Goal: Task Accomplishment & Management: Manage account settings

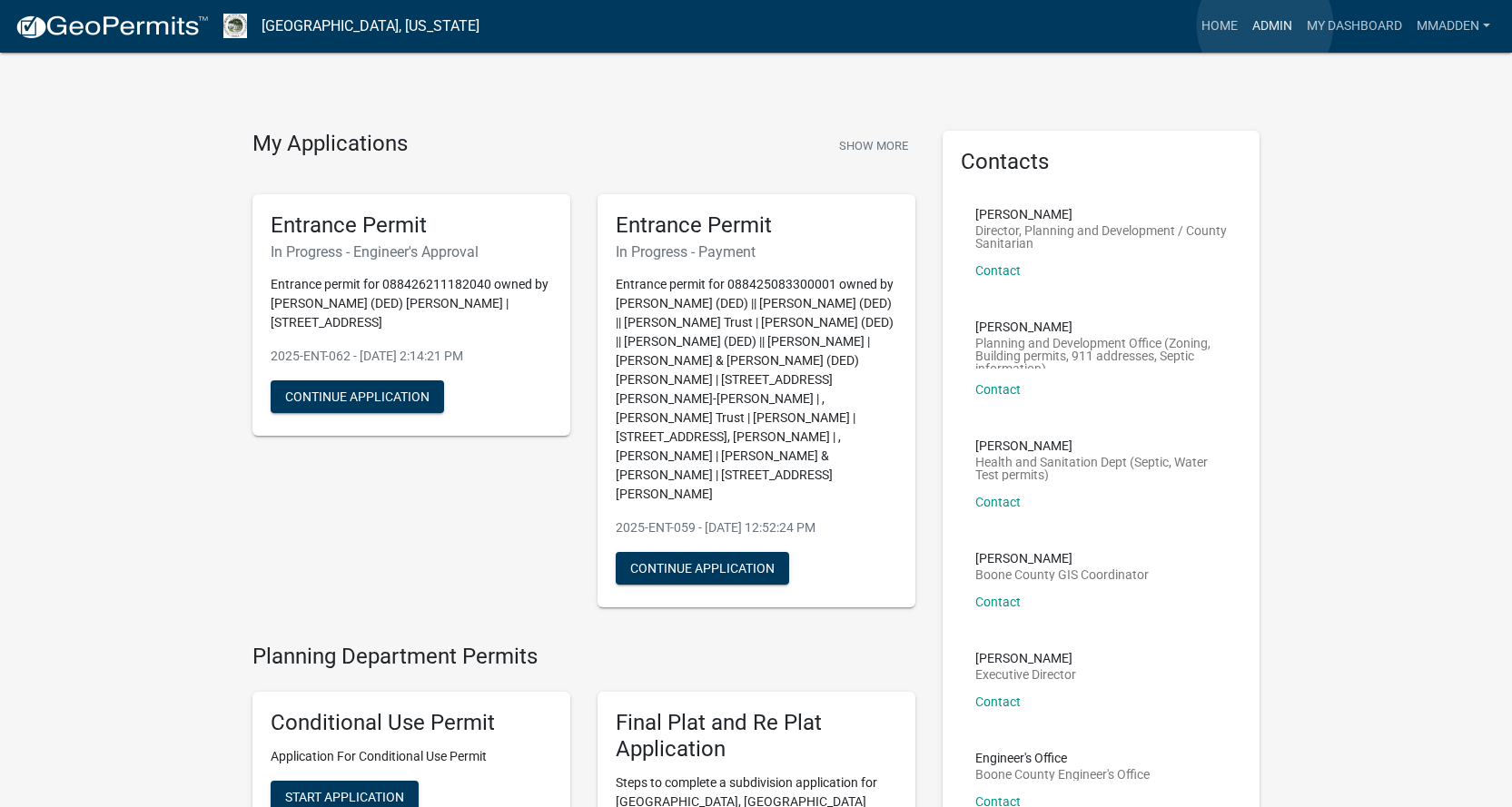
click at [1265, 25] on link "Admin" at bounding box center [1272, 25] width 55 height 34
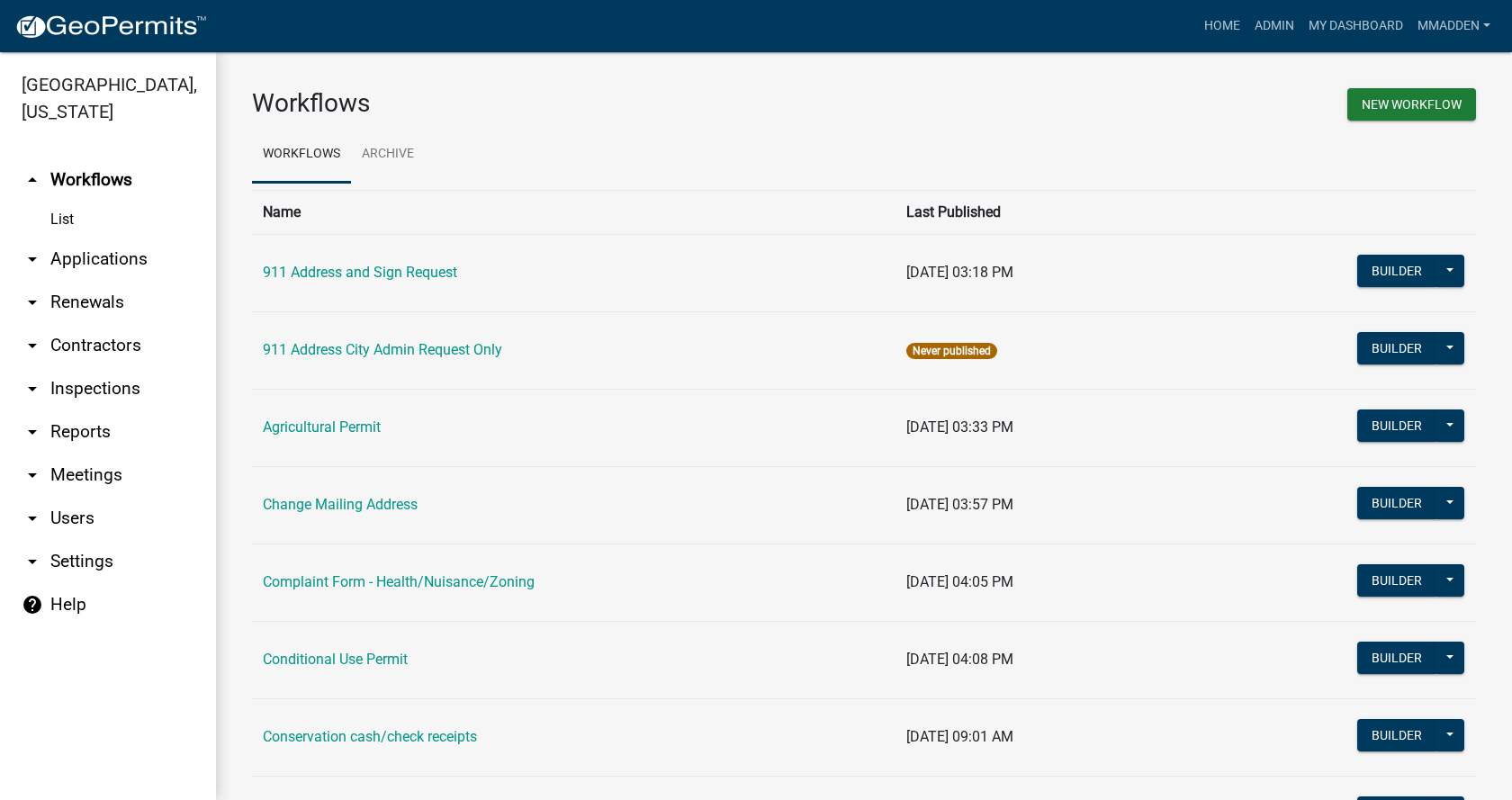
click at [65, 238] on link "arrow_drop_down Applications" at bounding box center [108, 259] width 216 height 44
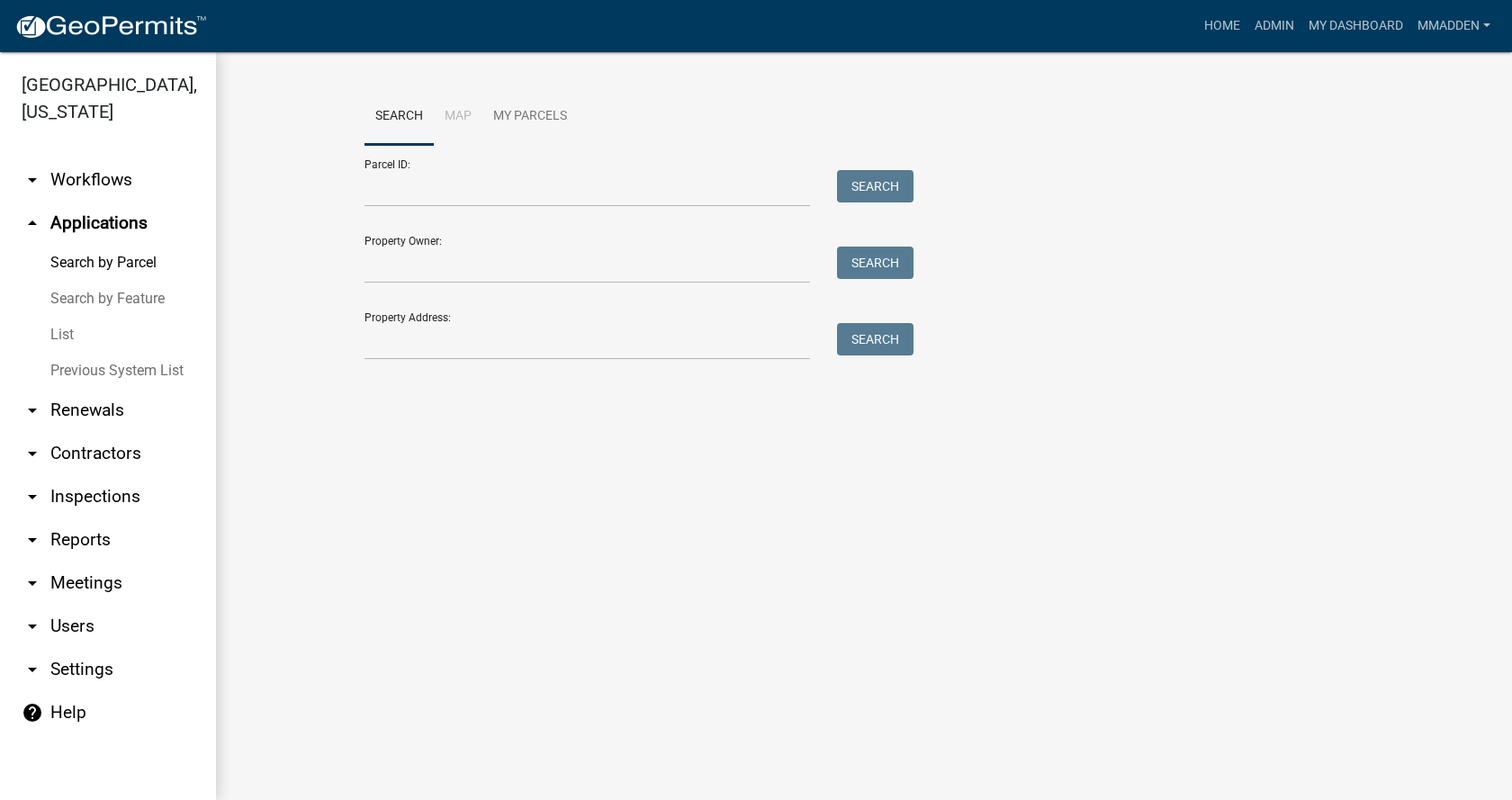
click at [71, 317] on link "List" at bounding box center [108, 335] width 216 height 36
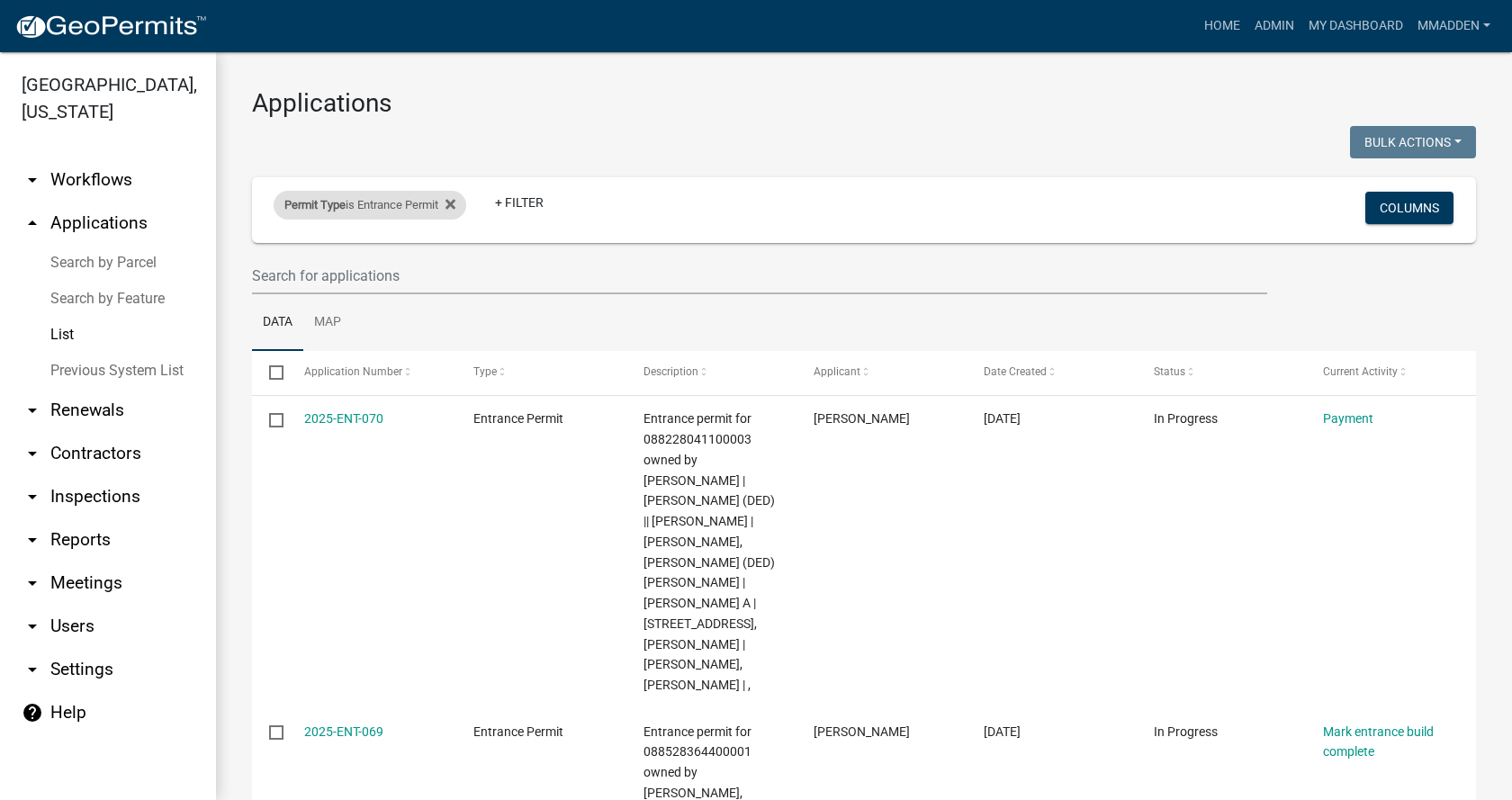
click at [395, 202] on div "Permit Type is Entrance Permit" at bounding box center [369, 206] width 193 height 29
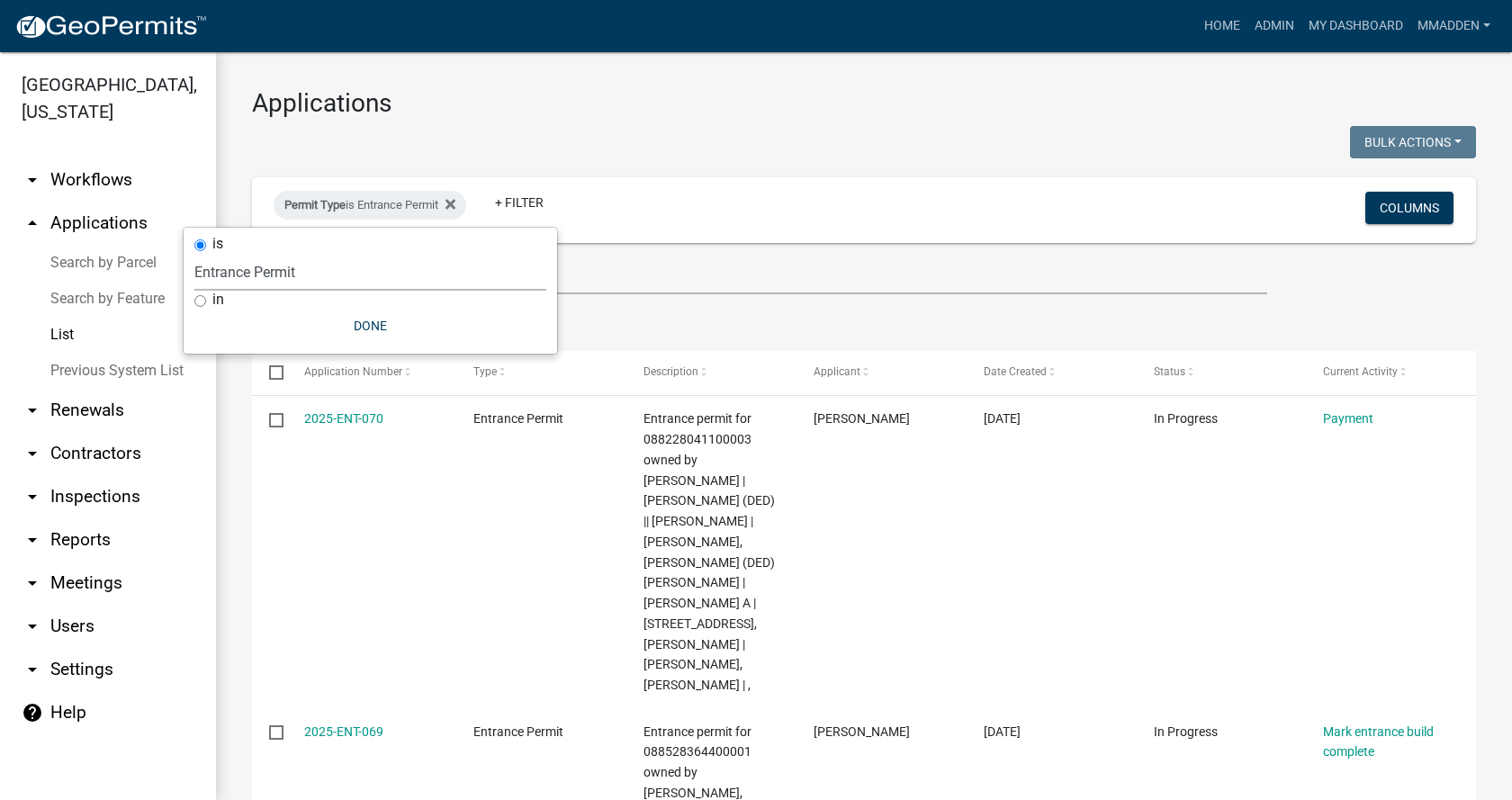
click at [343, 266] on select "Select an option 911 Address and Sign Request 911 Address City Admin Request On…" at bounding box center [370, 272] width 352 height 37
select select "0766ddd3-b333-4296-9b62-9db51a203d85"
click at [225, 254] on select "Select an option 911 Address and Sign Request 911 Address City Admin Request On…" at bounding box center [370, 272] width 352 height 37
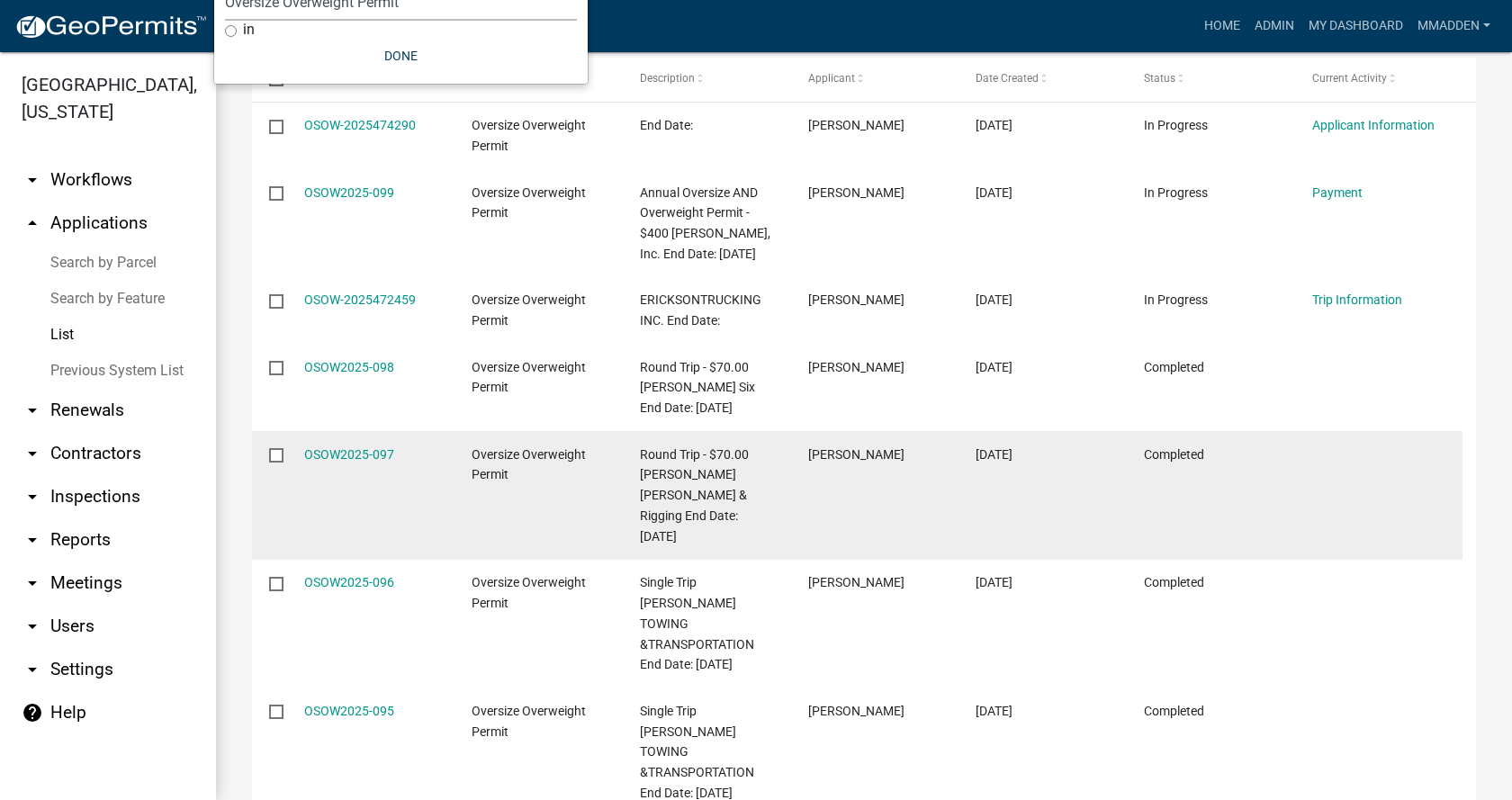
scroll to position [270, 0]
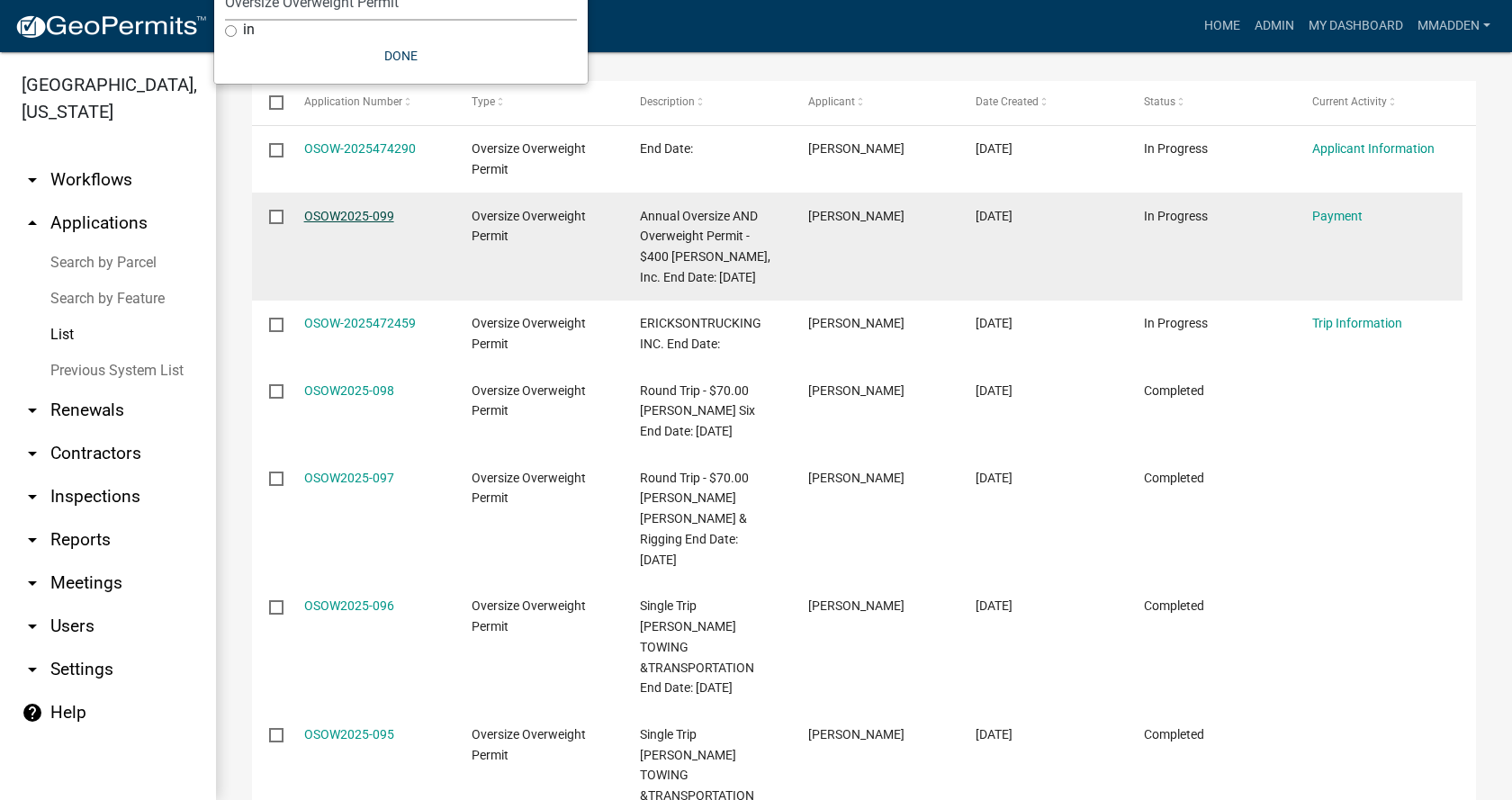
click at [342, 220] on link "OSOW2025-099" at bounding box center [349, 215] width 90 height 15
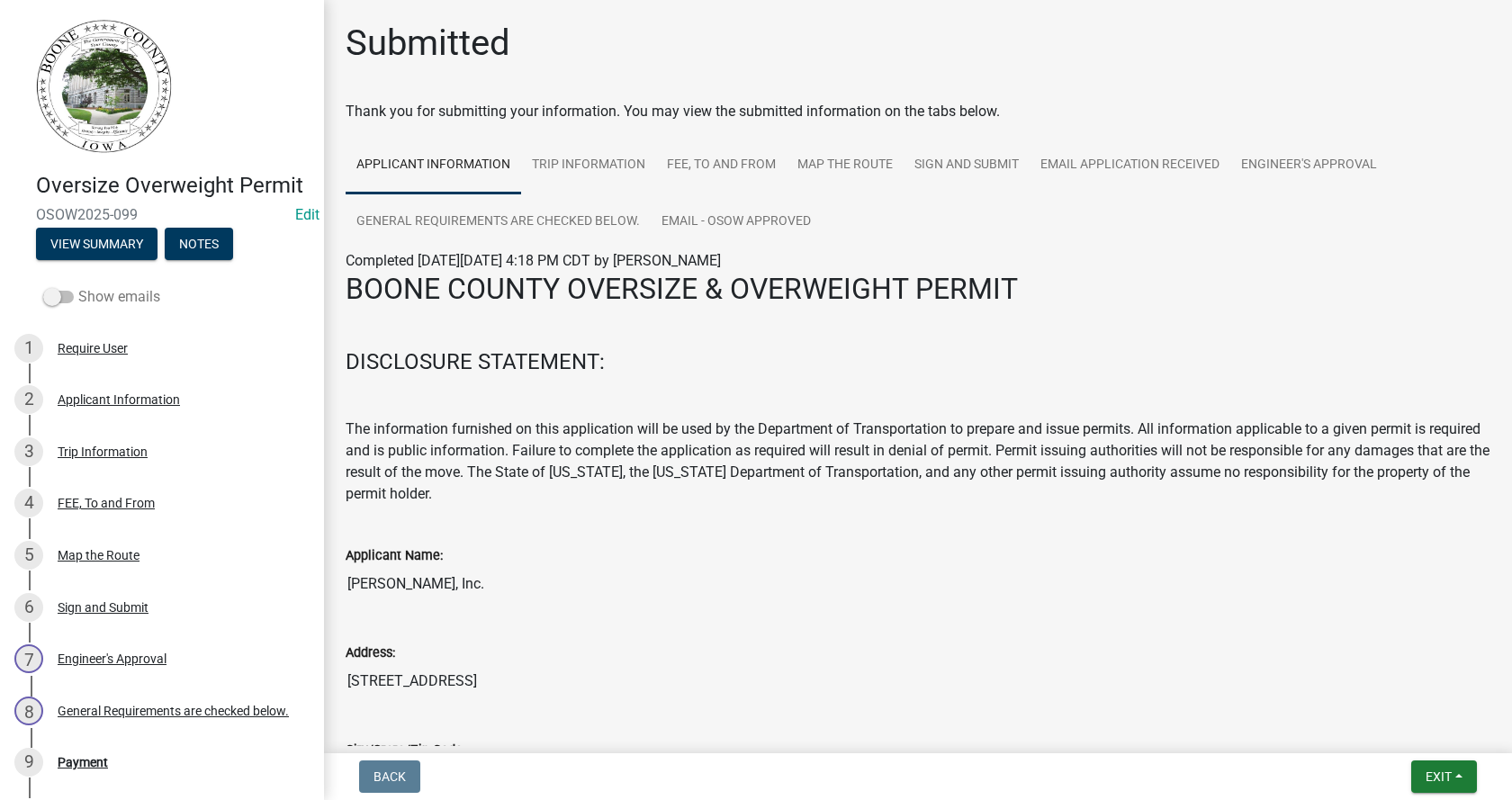
click at [46, 304] on span at bounding box center [59, 297] width 31 height 13
click at [79, 286] on input "Show emails" at bounding box center [79, 286] width 0 height 0
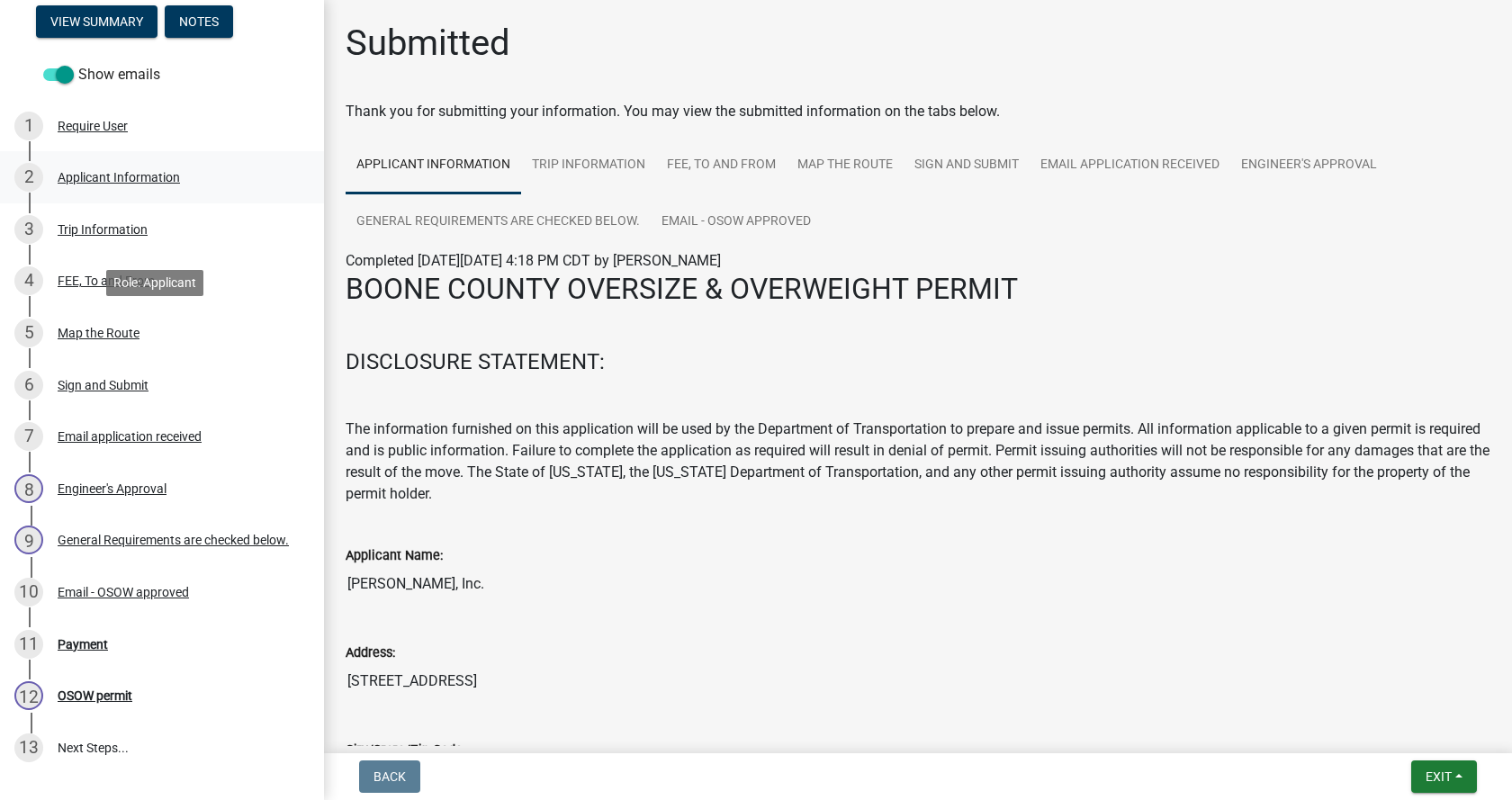
scroll to position [270, 0]
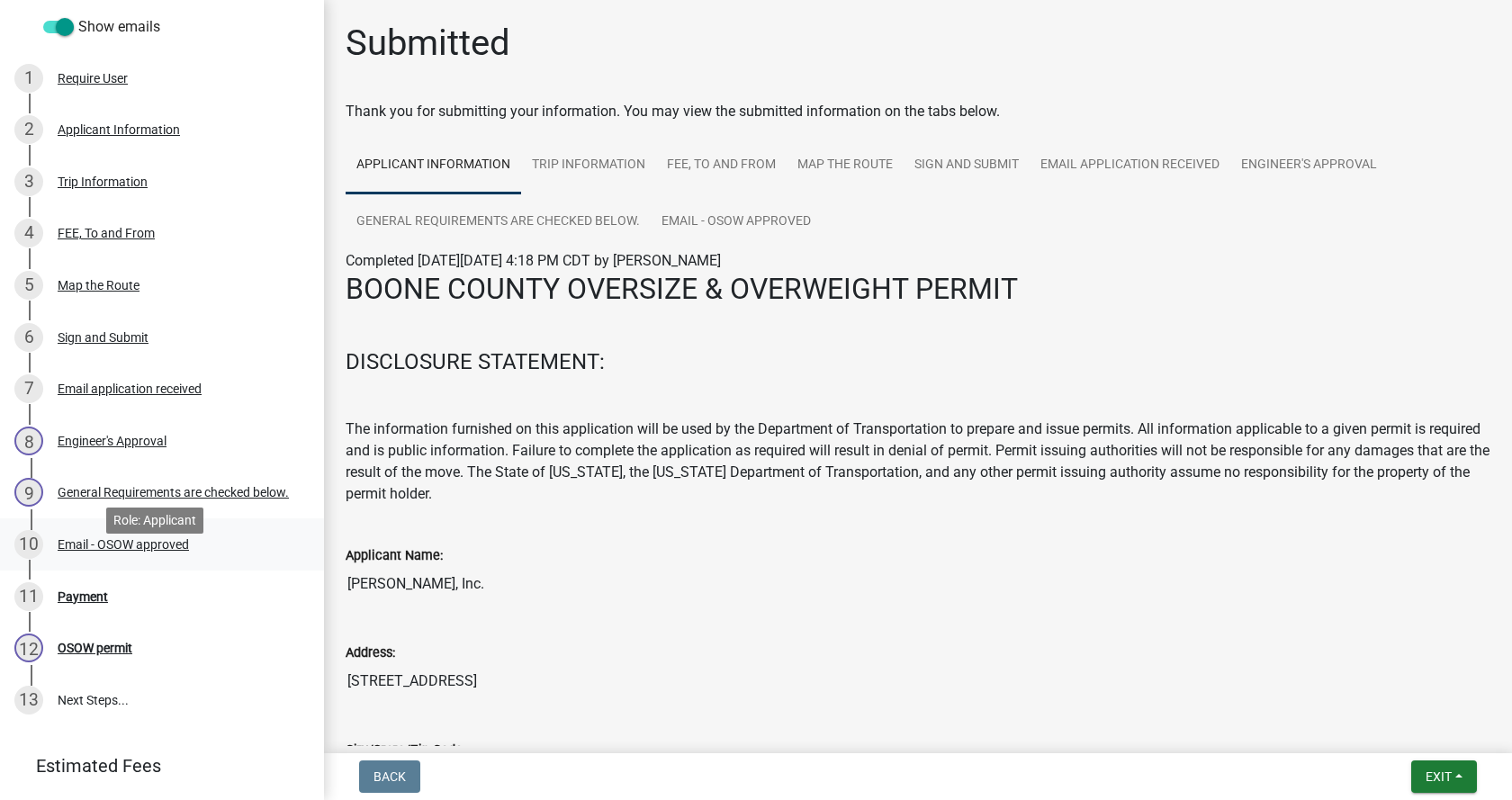
click at [95, 551] on div "Email - OSOW approved" at bounding box center [123, 544] width 132 height 13
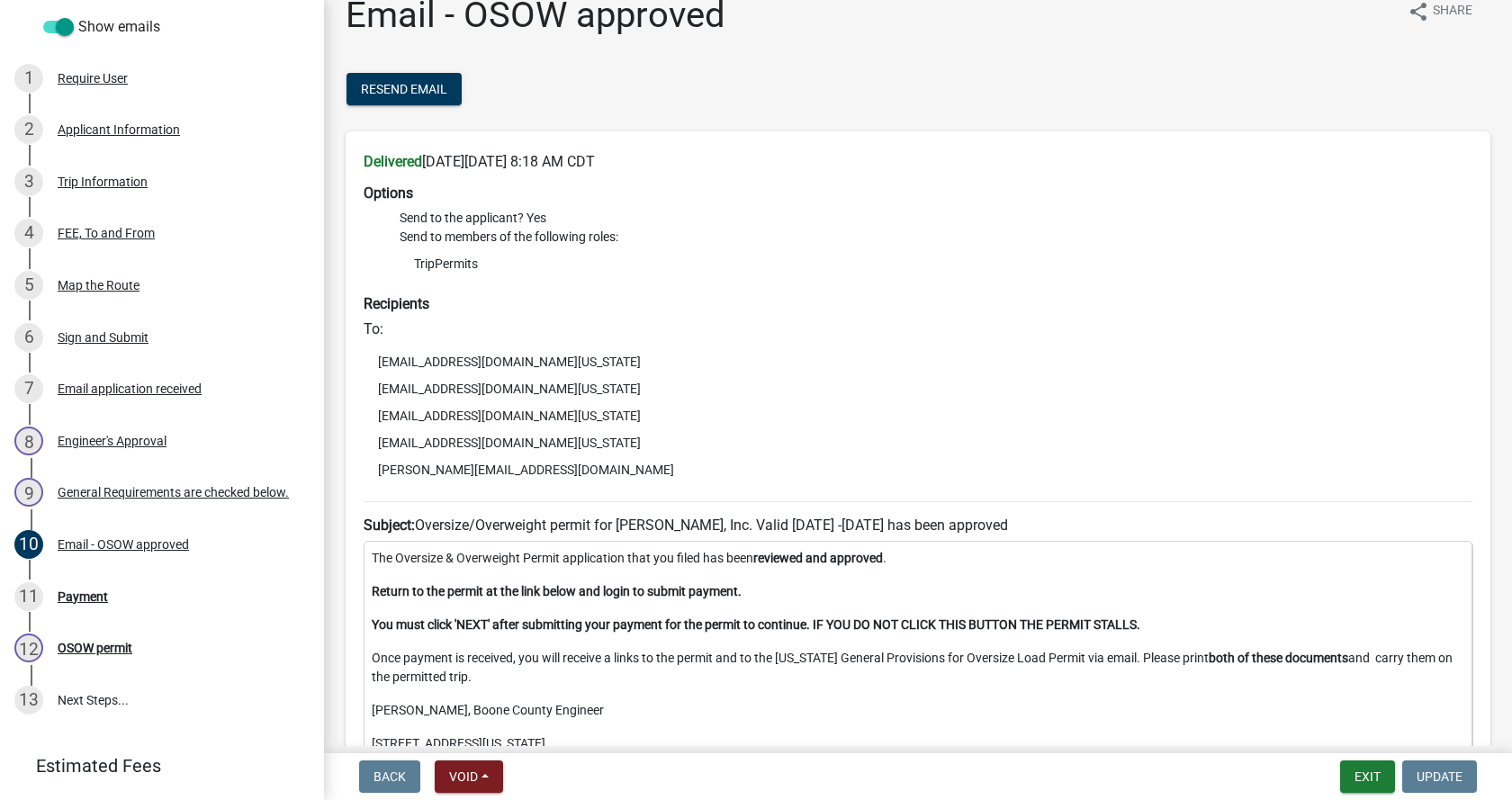
scroll to position [0, 0]
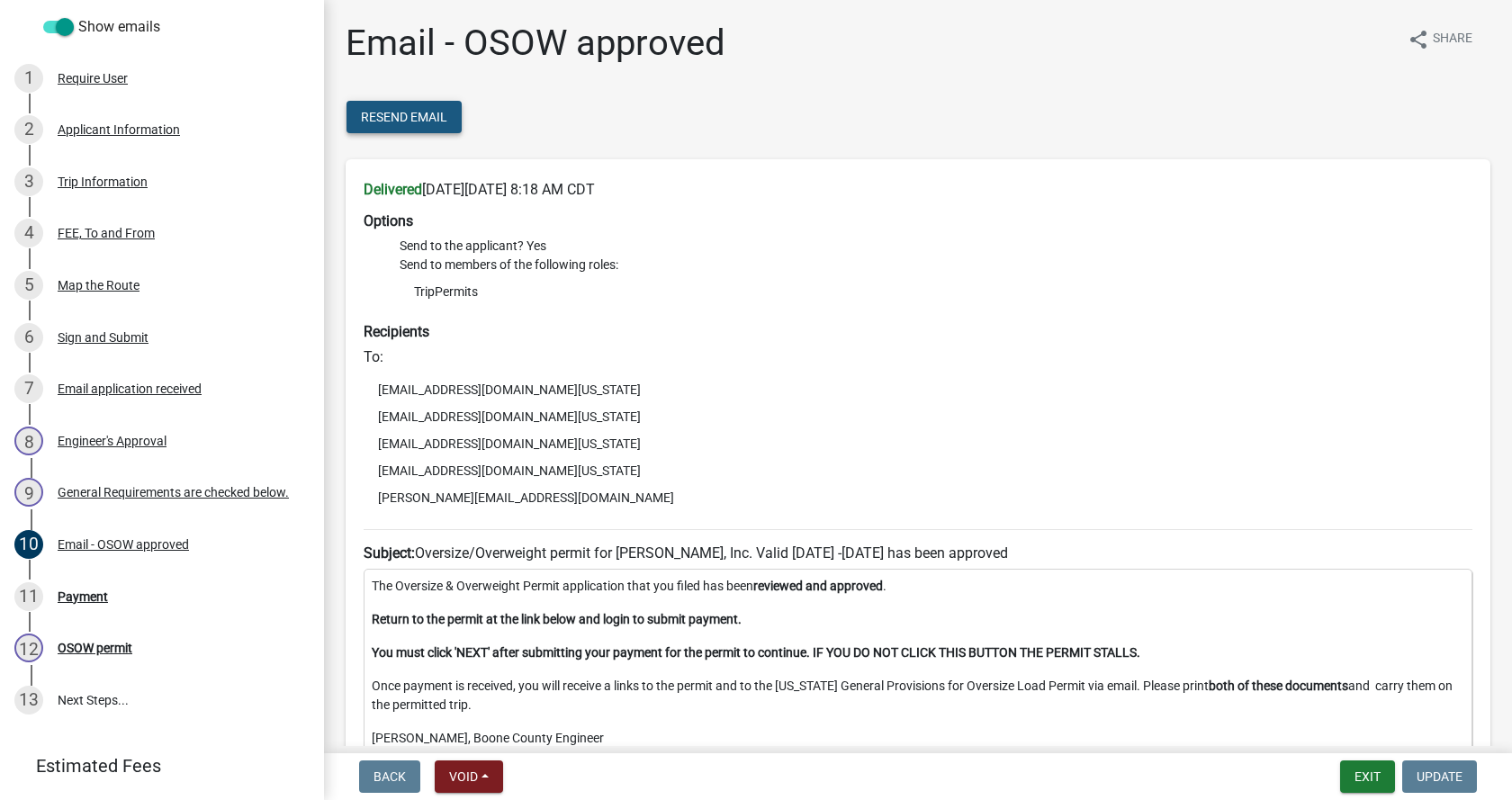
click at [405, 119] on span "Resend Email" at bounding box center [403, 116] width 86 height 15
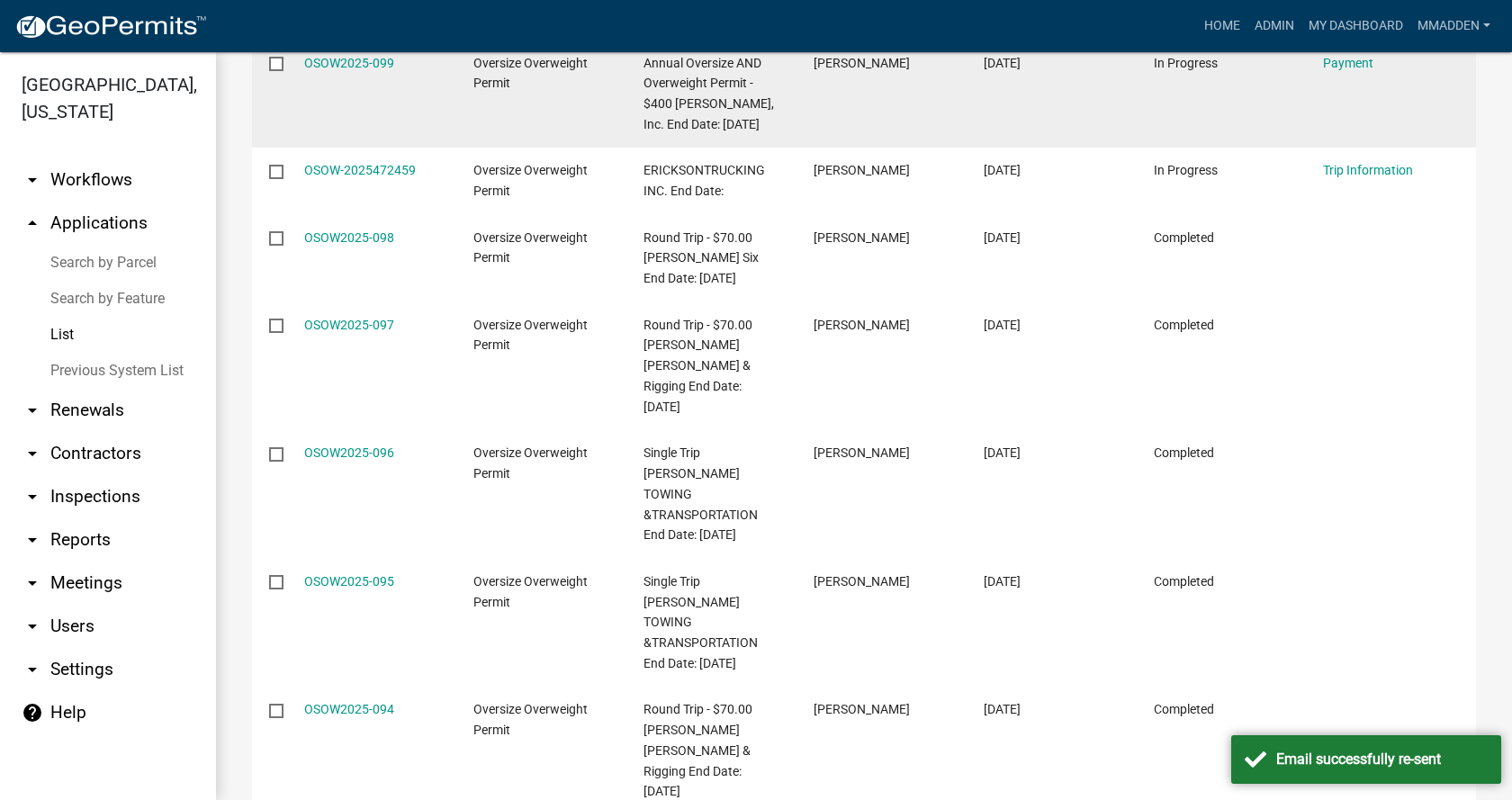
scroll to position [716, 0]
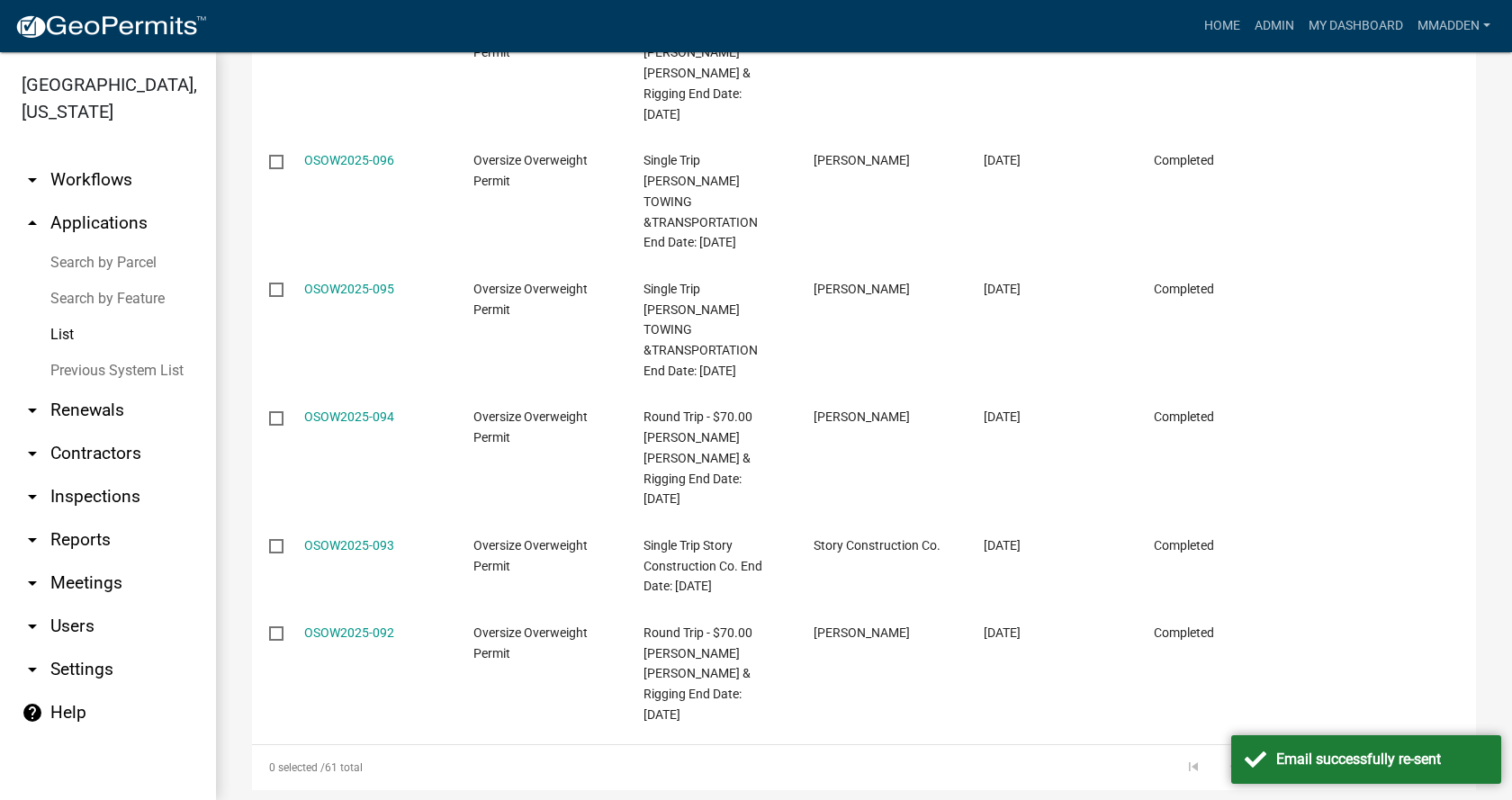
click at [1282, 758] on link "2" at bounding box center [1293, 768] width 21 height 19
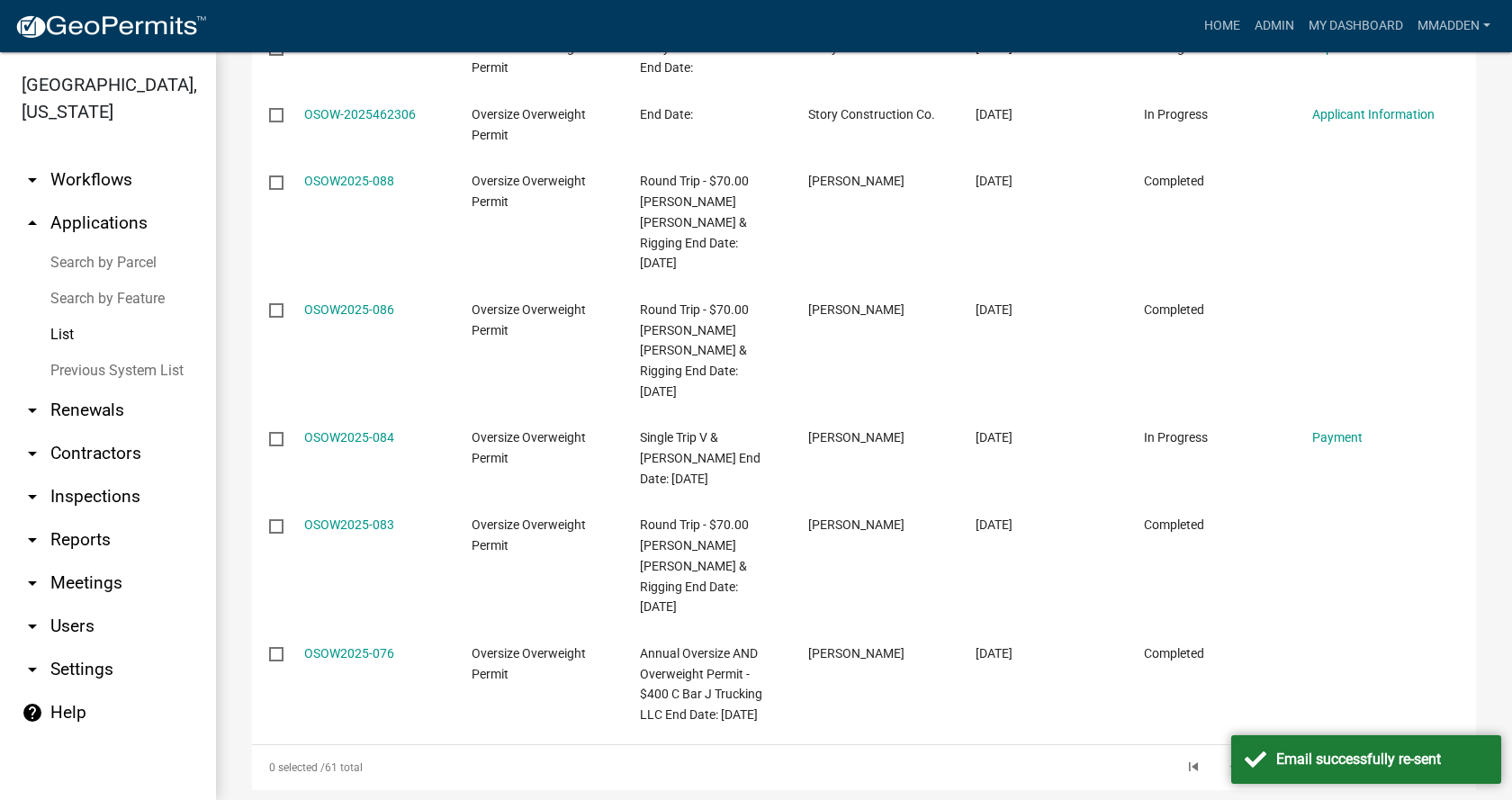
click at [1282, 758] on link "2" at bounding box center [1293, 768] width 21 height 19
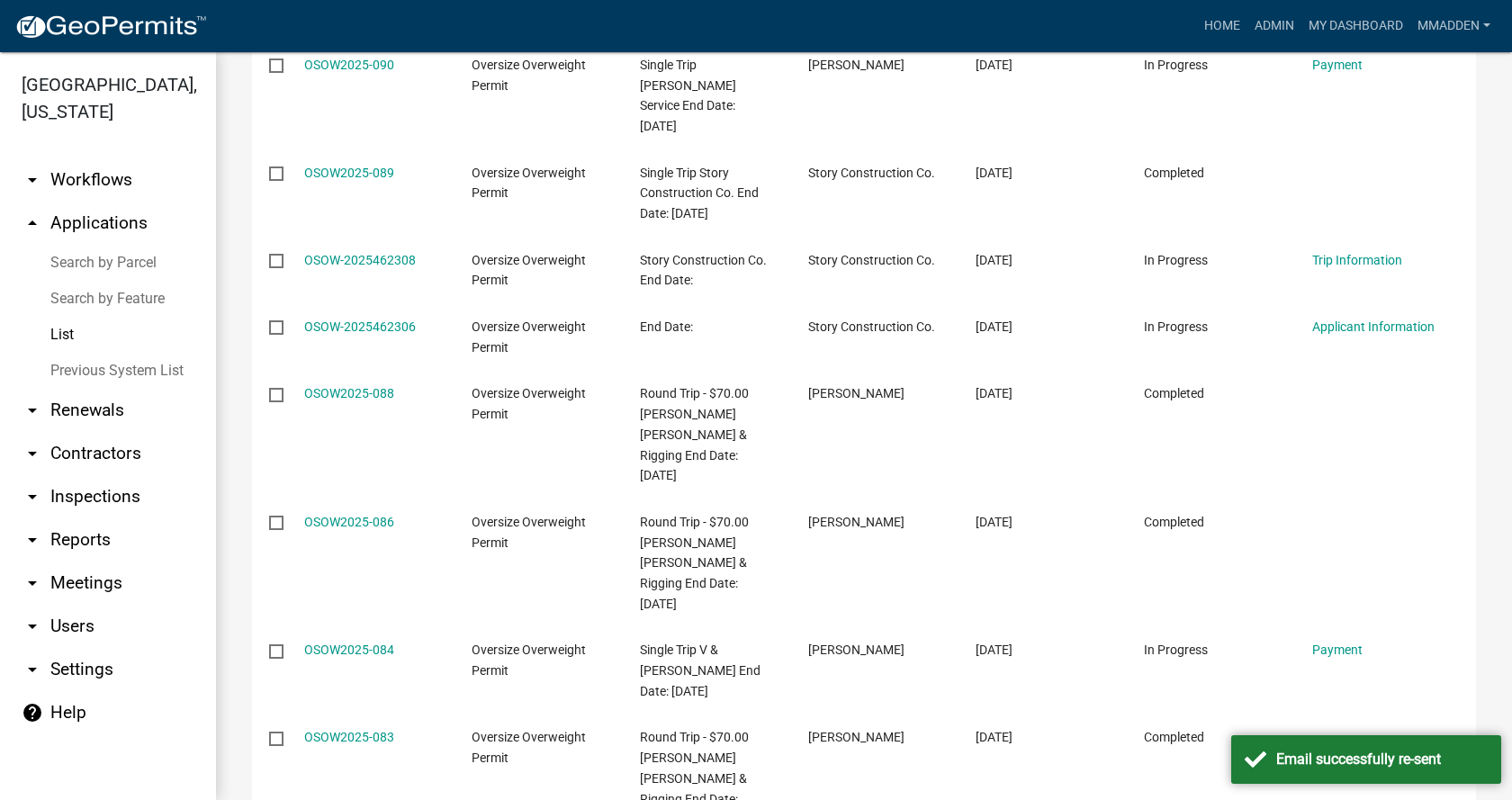
scroll to position [540, 0]
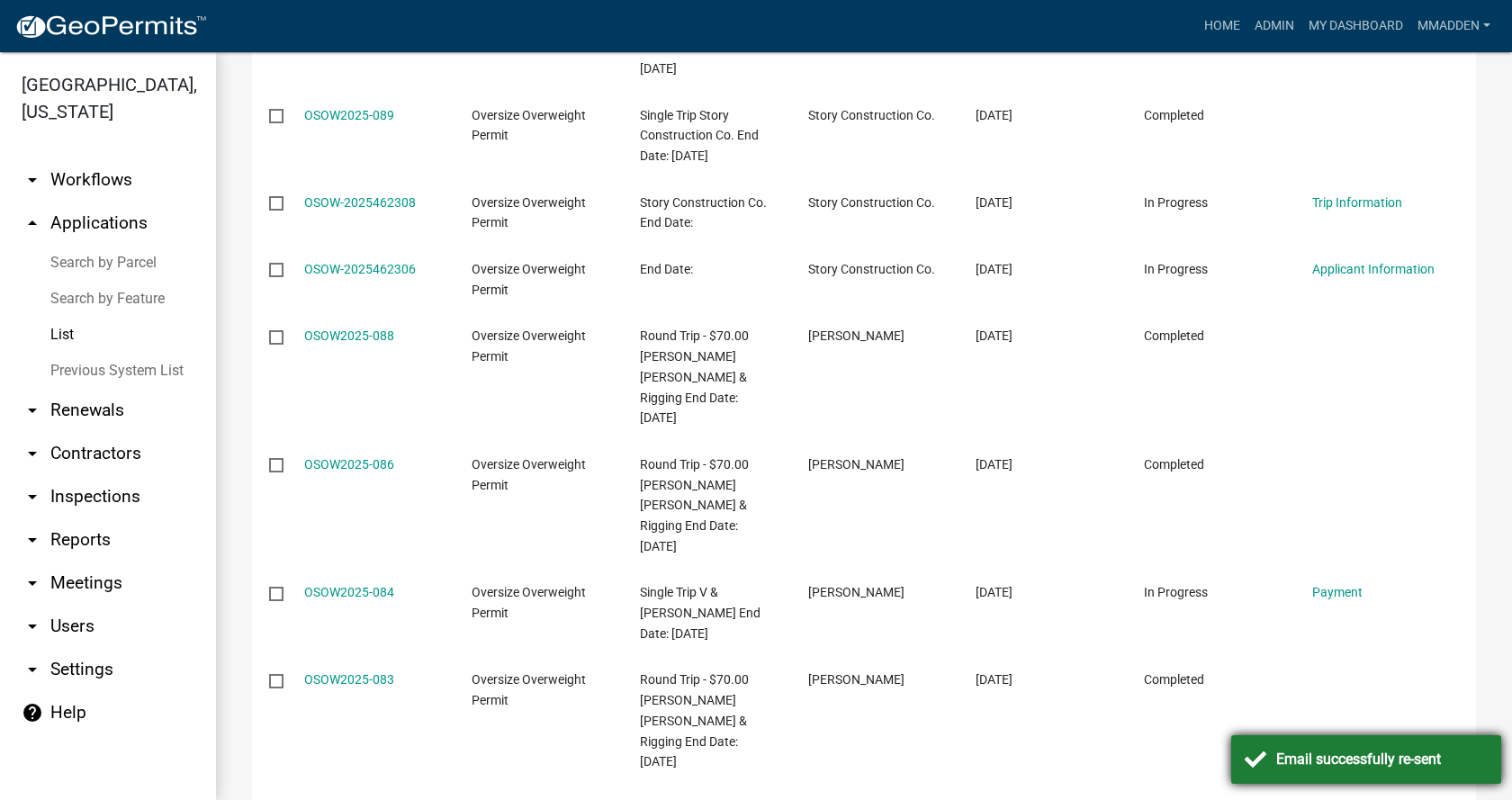
click at [1337, 750] on div "Email successfully re-sent" at bounding box center [1381, 759] width 211 height 21
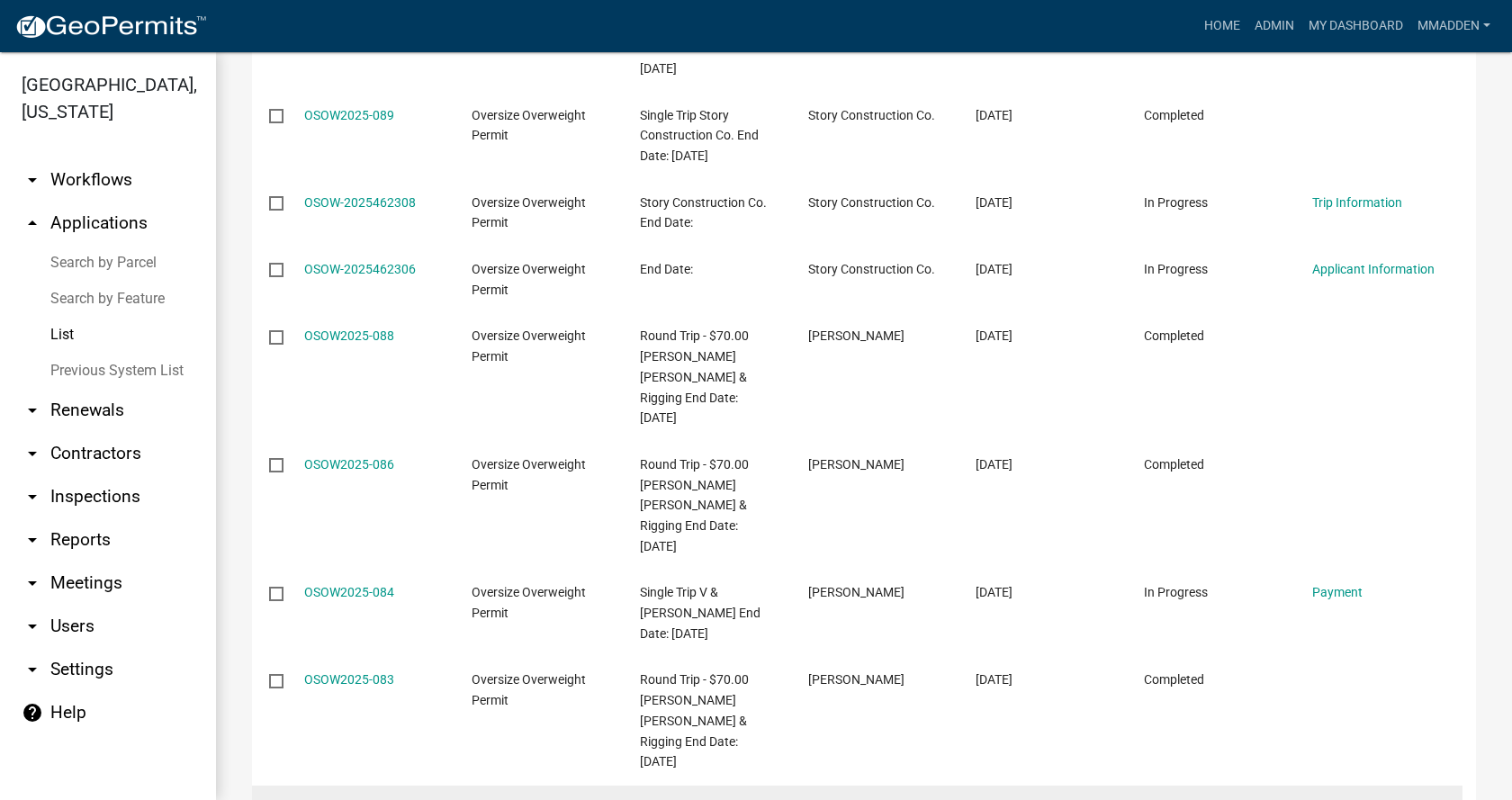
scroll to position [695, 0]
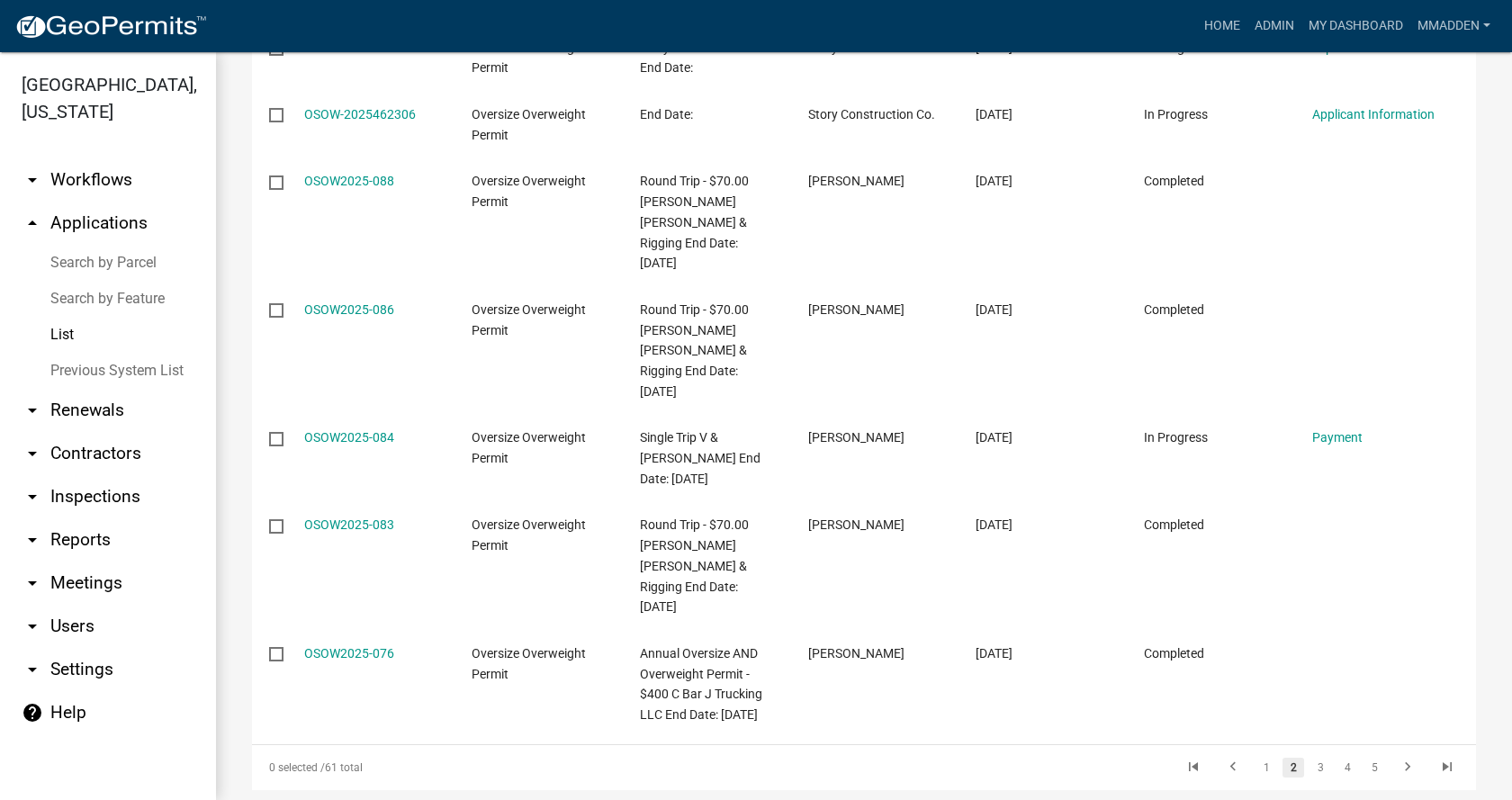
click at [1282, 758] on link "2" at bounding box center [1293, 768] width 21 height 19
click at [1258, 758] on link "1" at bounding box center [1266, 768] width 21 height 19
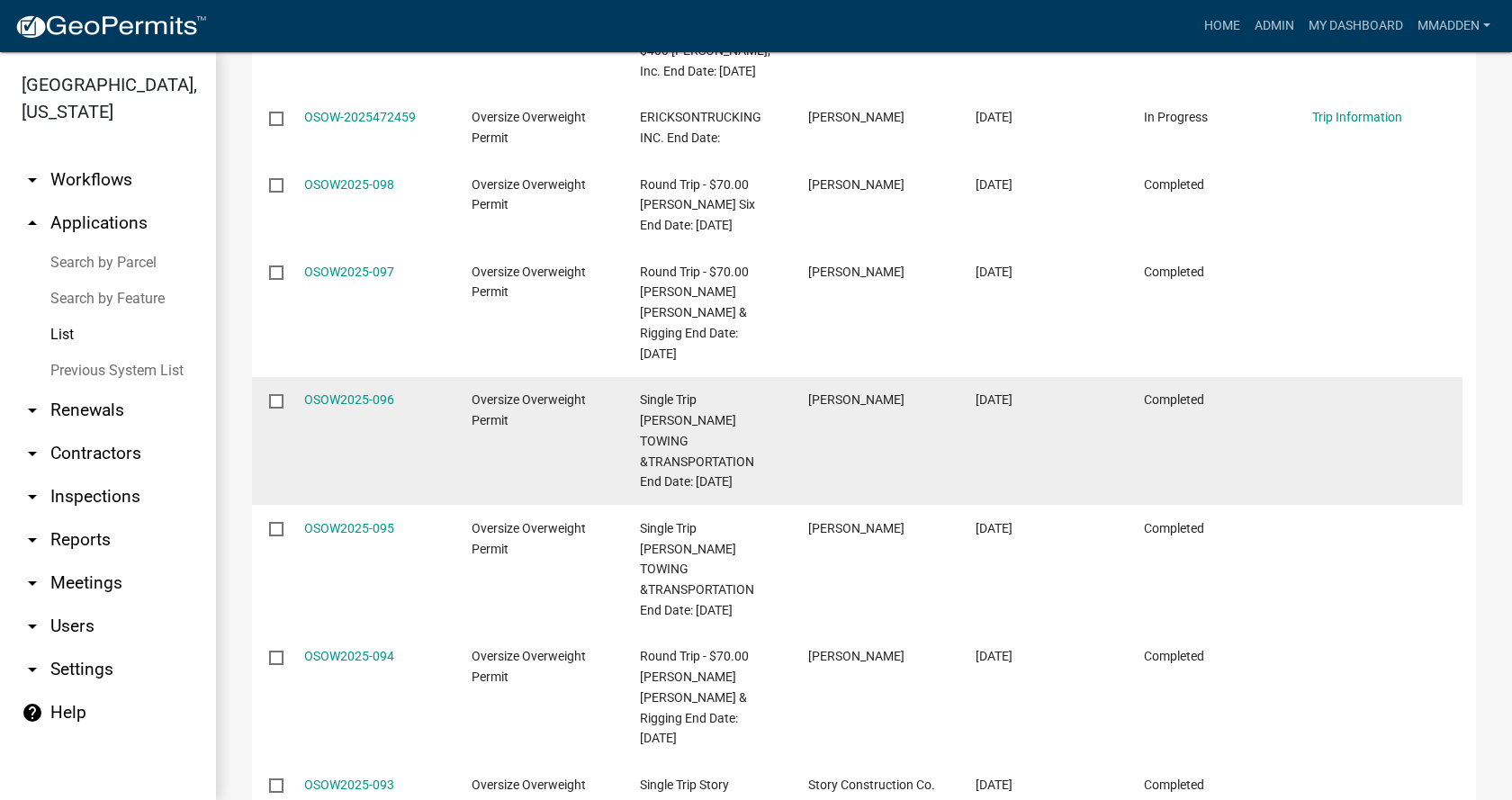
scroll to position [495, 0]
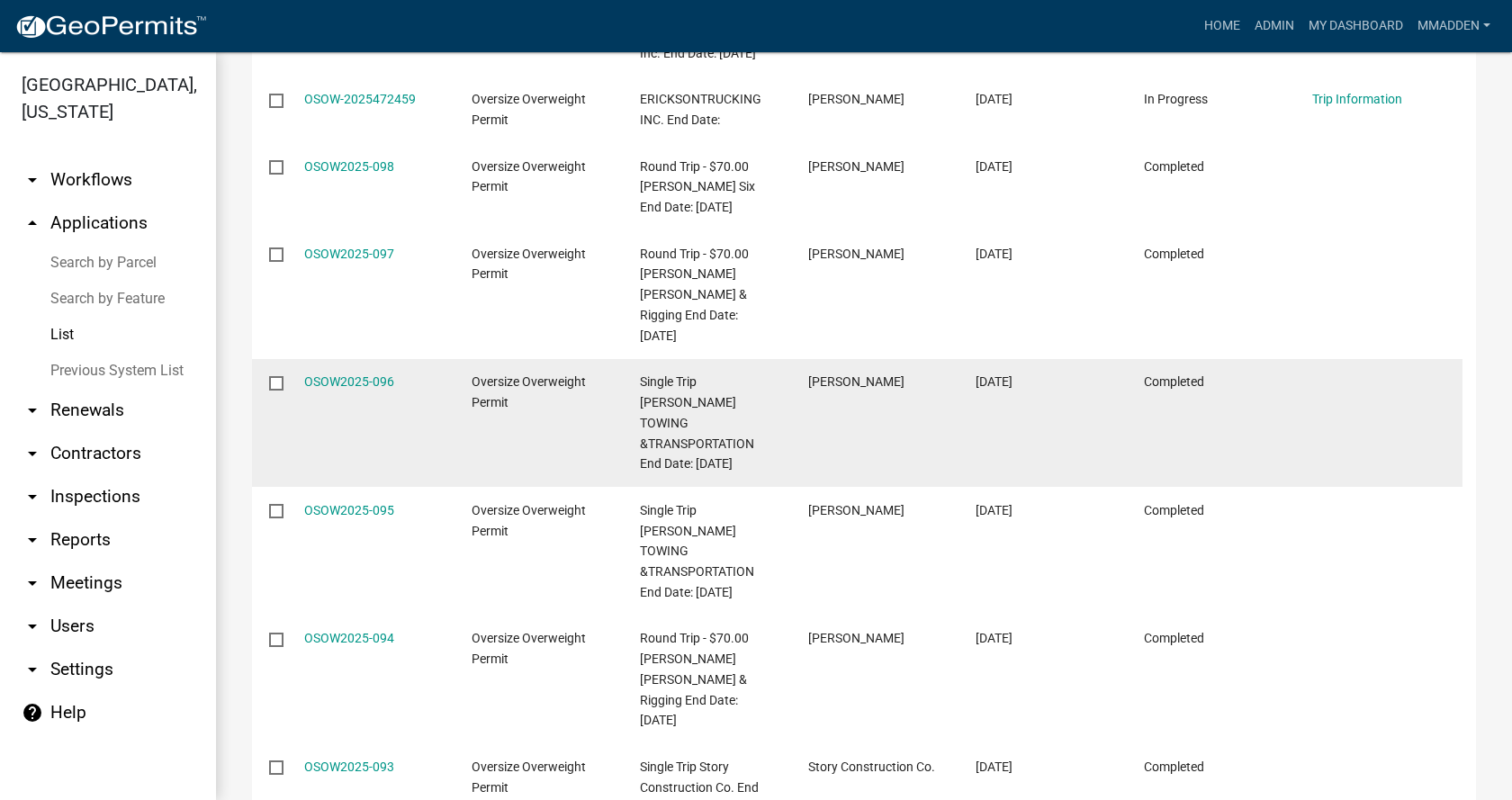
click at [272, 376] on input "checkbox" at bounding box center [275, 382] width 12 height 12
checkbox input "true"
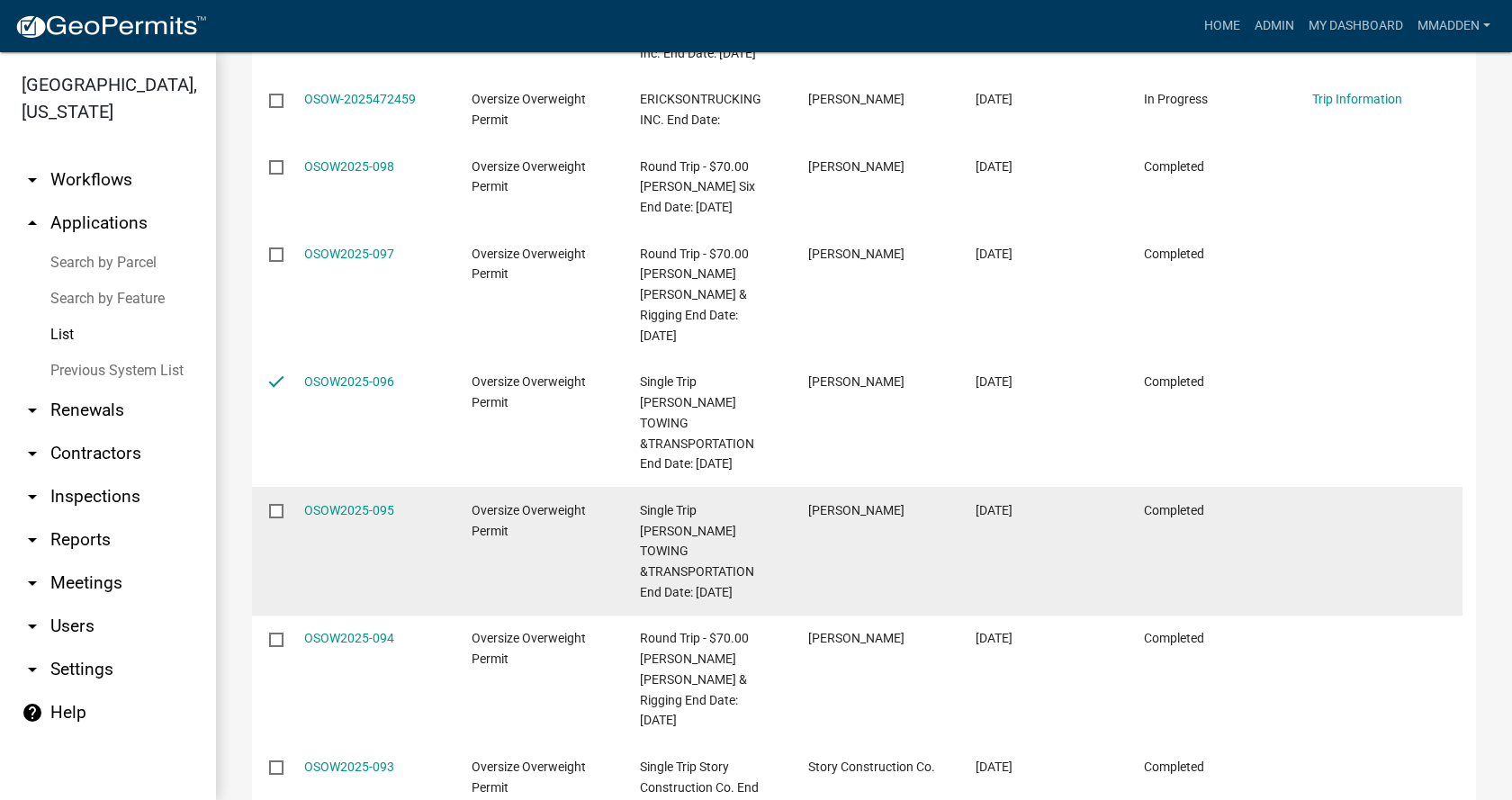
click at [272, 504] on input "checkbox" at bounding box center [275, 510] width 12 height 12
checkbox input "true"
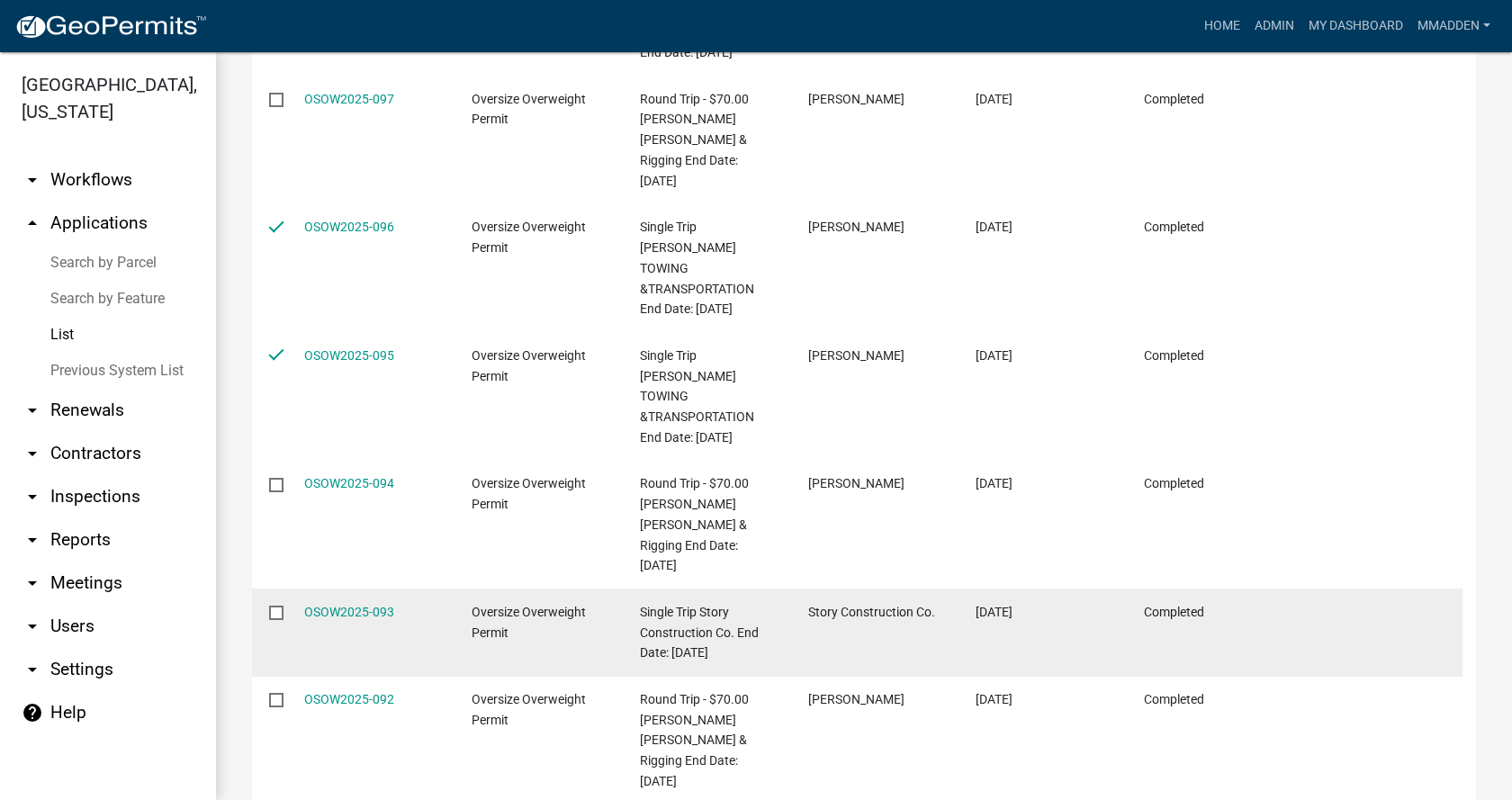
scroll to position [674, 0]
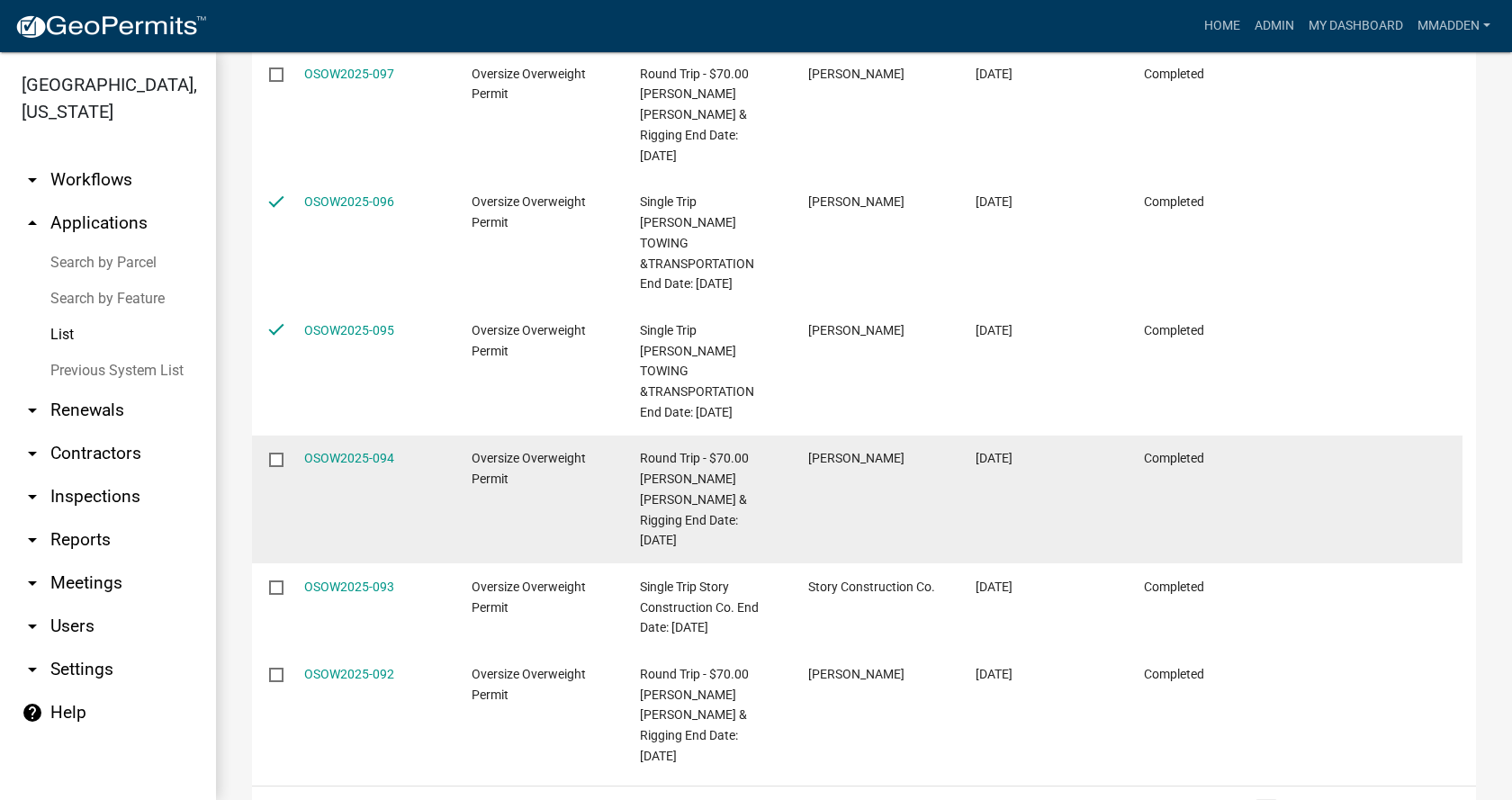
click at [275, 453] on input "checkbox" at bounding box center [275, 459] width 12 height 12
checkbox input "true"
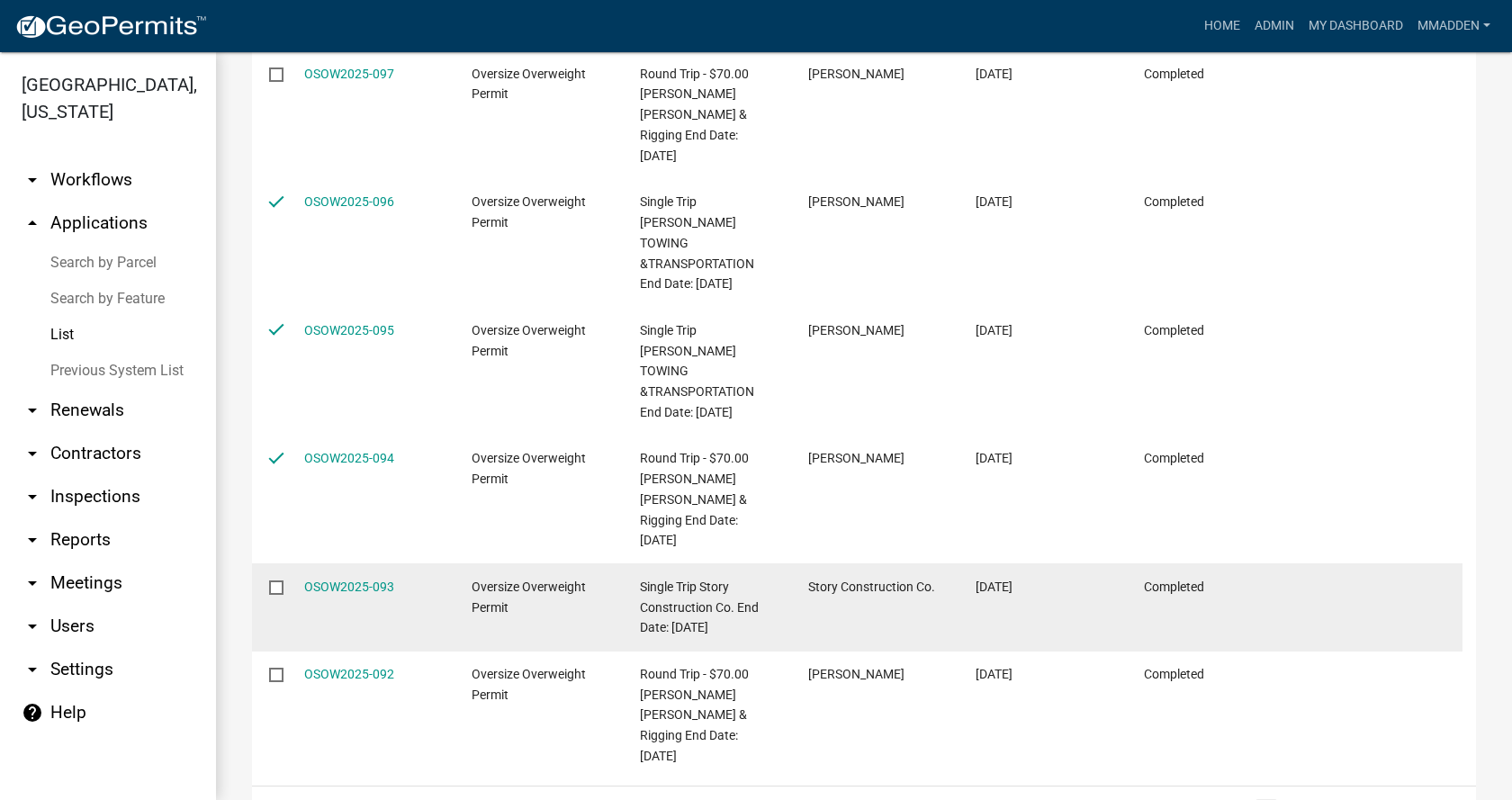
click at [277, 581] on input "checkbox" at bounding box center [275, 587] width 12 height 12
checkbox input "true"
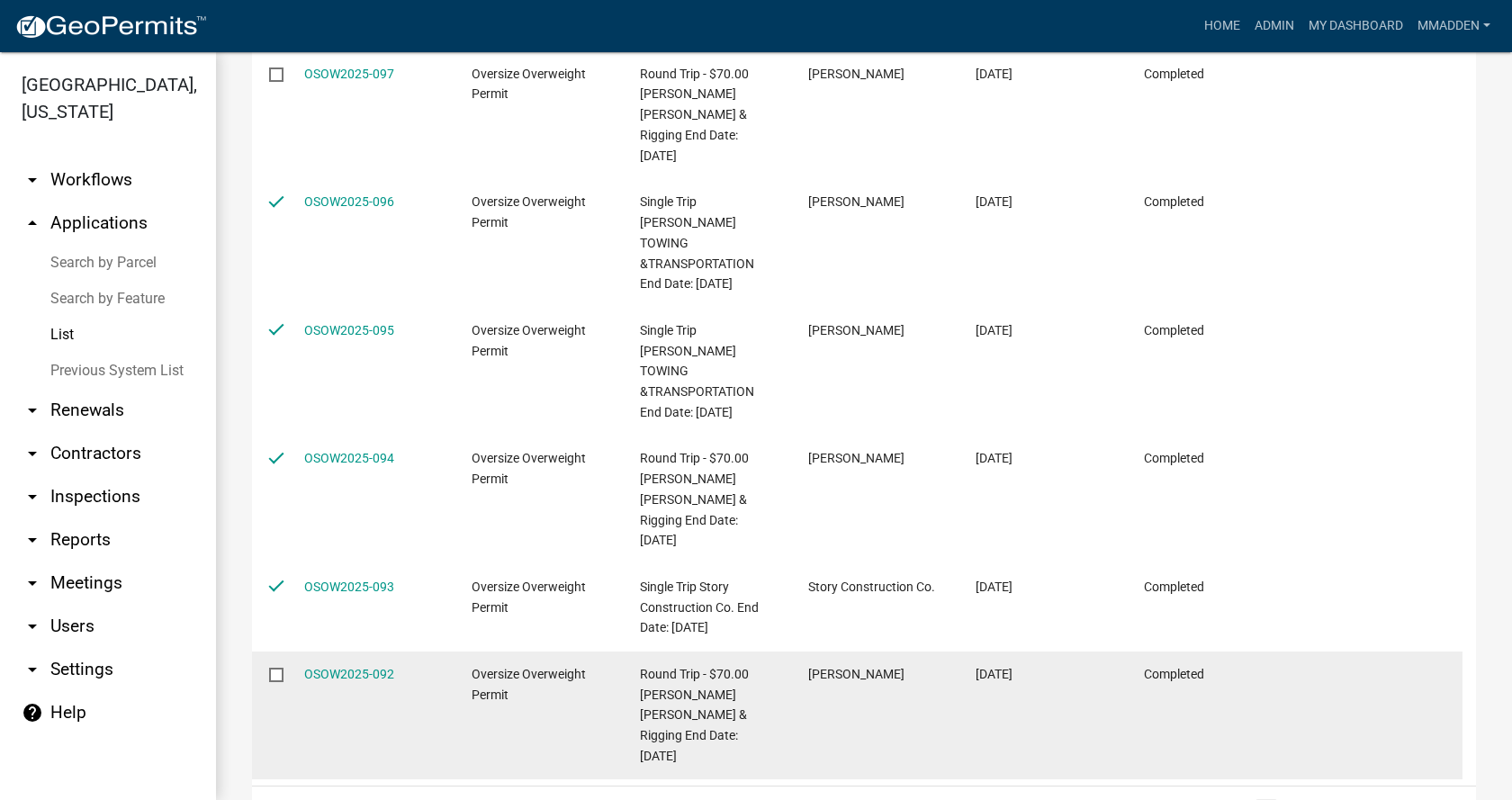
click at [276, 668] on input "checkbox" at bounding box center [275, 674] width 12 height 12
checkbox input "true"
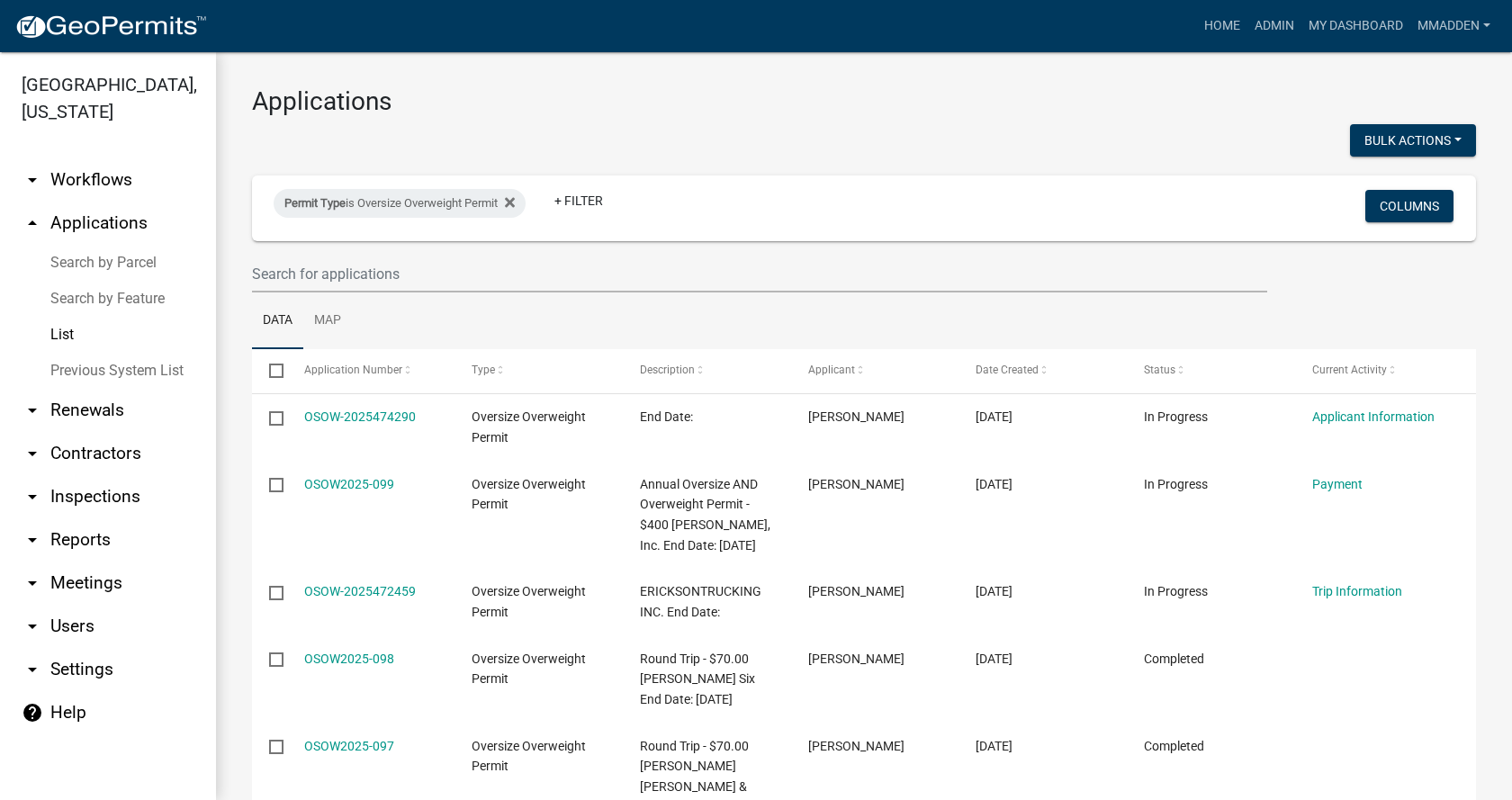
scroll to position [0, 0]
click at [1404, 147] on button "Bulk Actions" at bounding box center [1412, 142] width 126 height 32
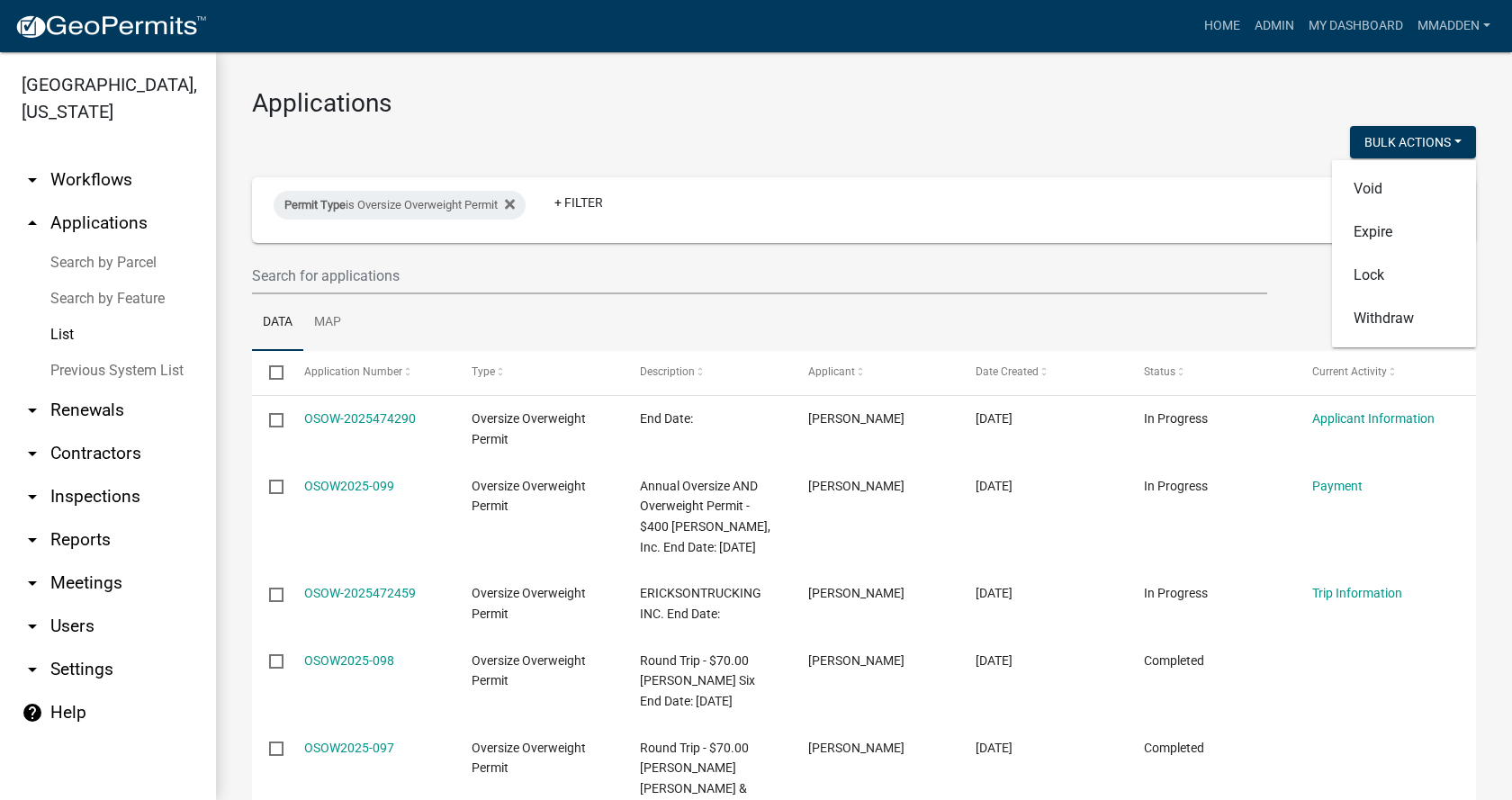
click at [1010, 140] on div "Bulk Actions Void Expire Lock Withdraw" at bounding box center [1176, 144] width 625 height 37
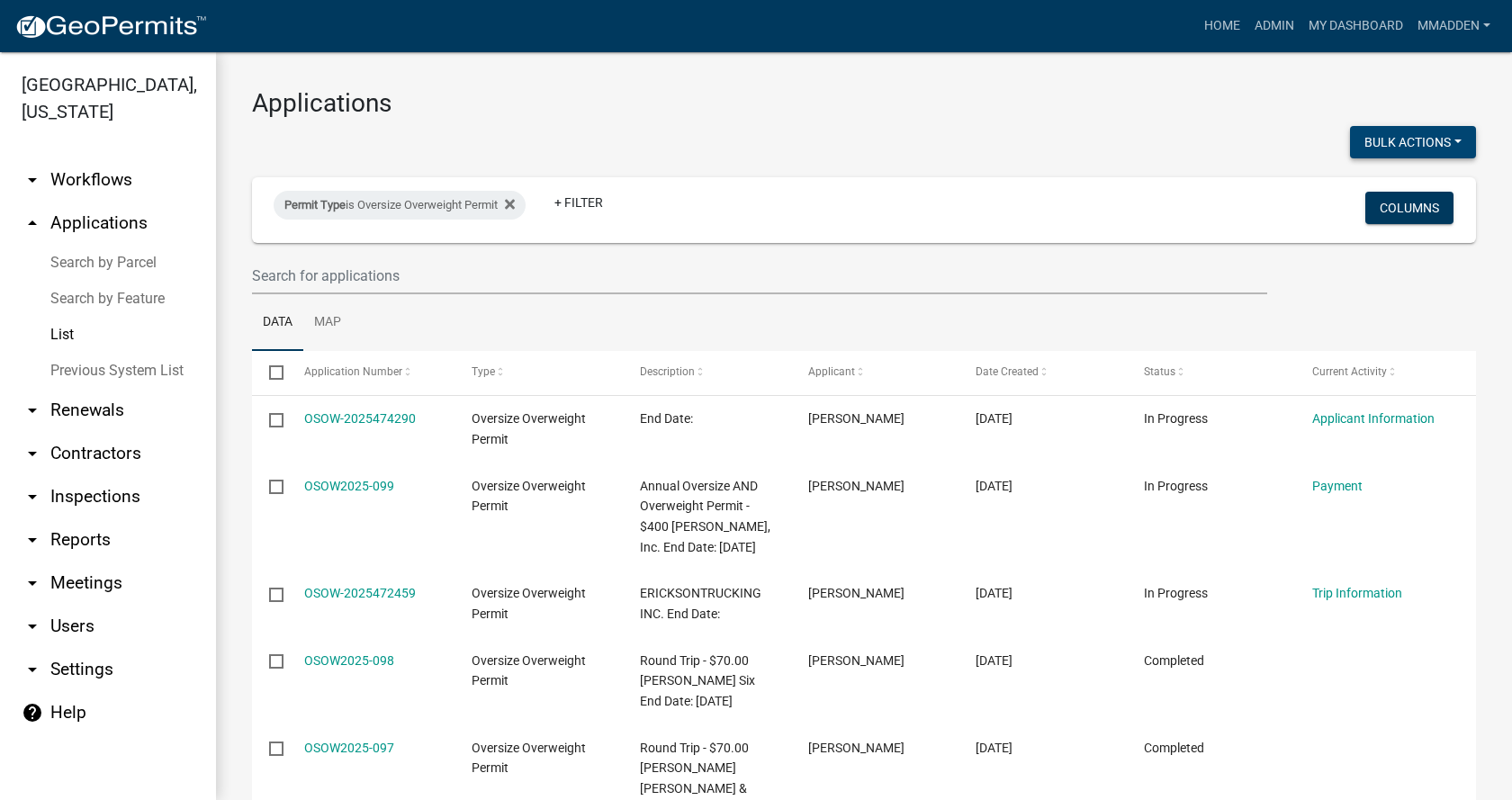
click at [1370, 149] on button "Bulk Actions" at bounding box center [1412, 142] width 126 height 32
click at [1355, 233] on button "Expire" at bounding box center [1403, 232] width 144 height 44
checkbox input "false"
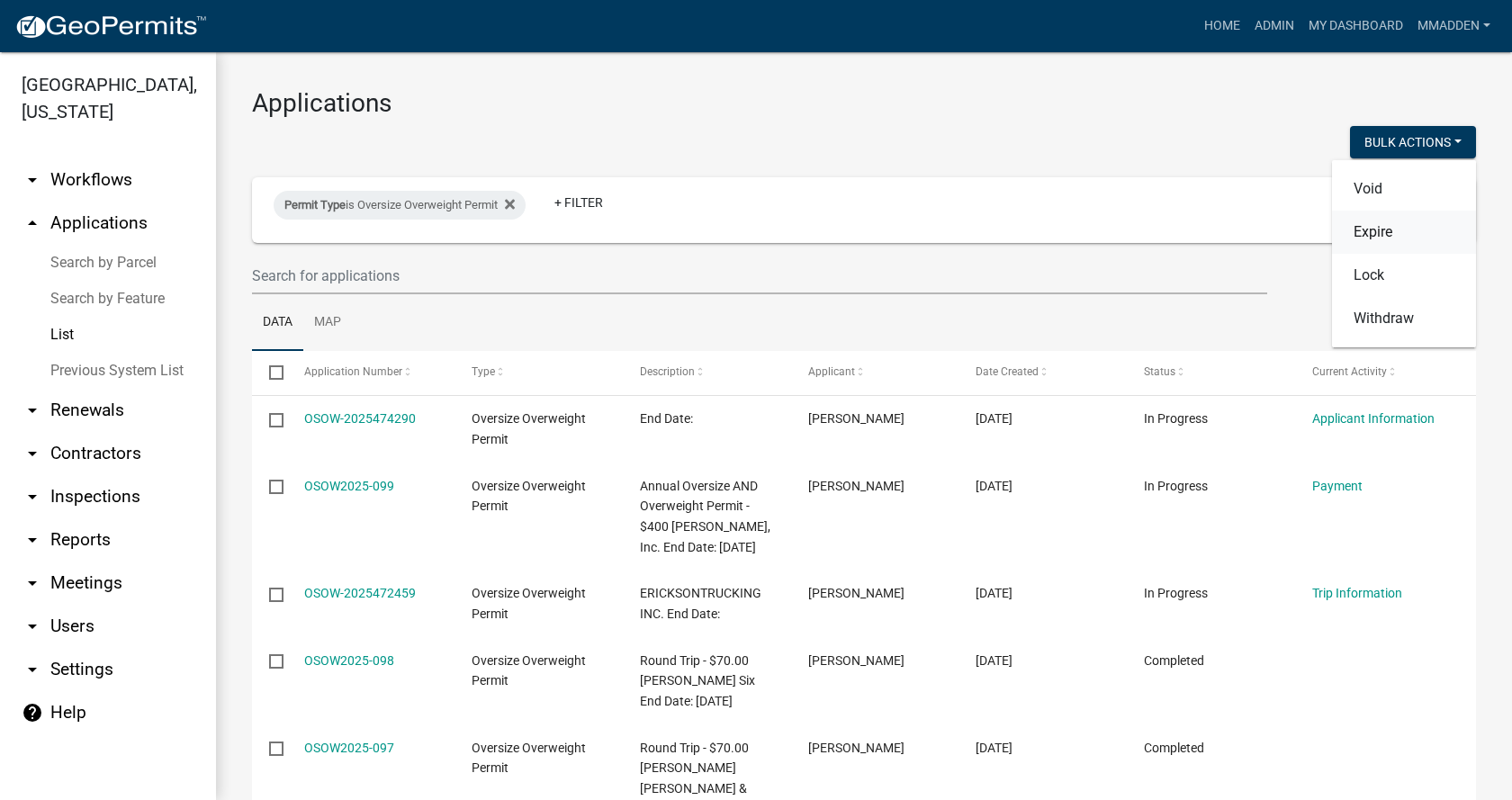
checkbox input "false"
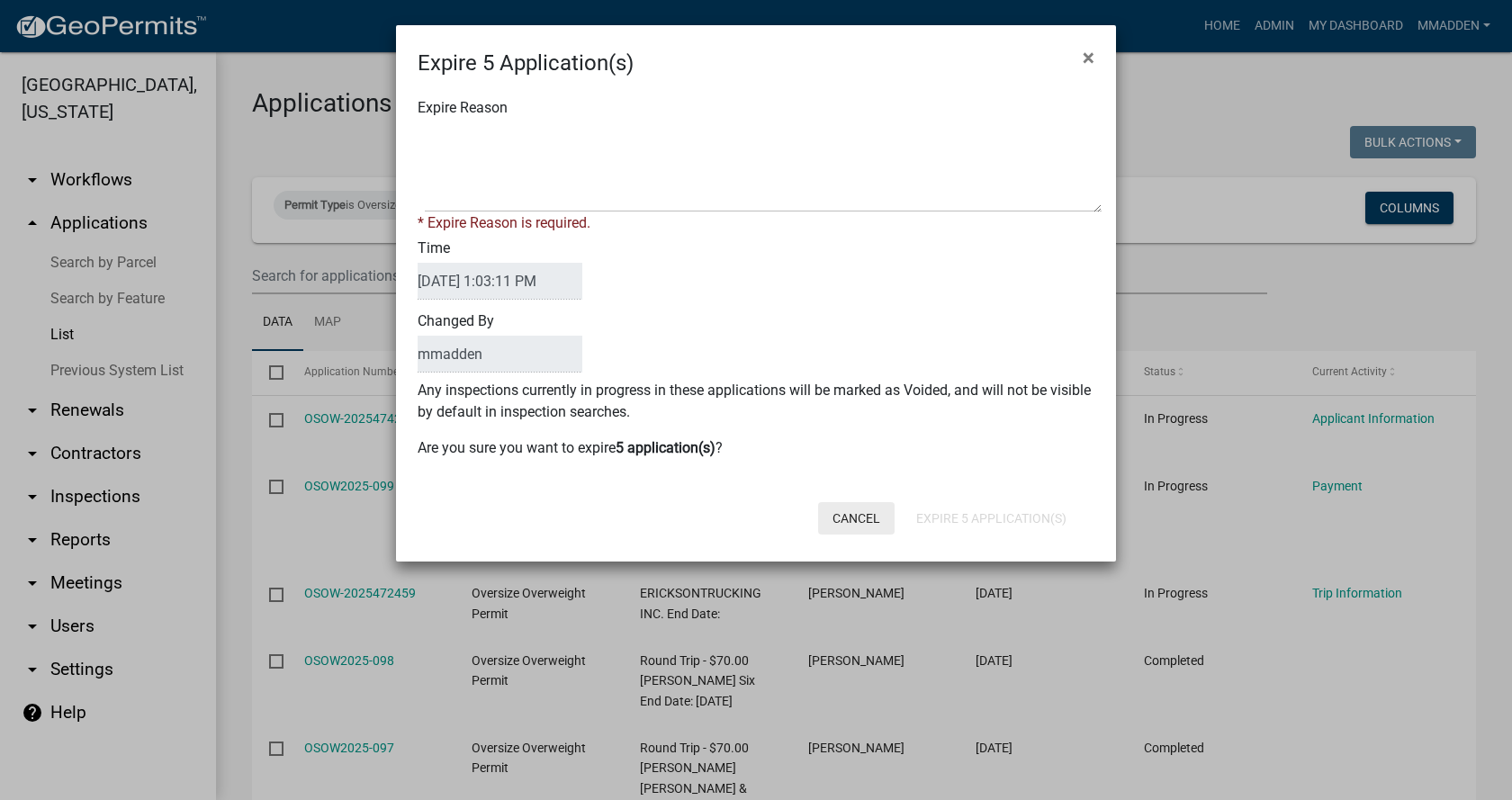
click at [852, 512] on button "Cancel" at bounding box center [856, 518] width 77 height 32
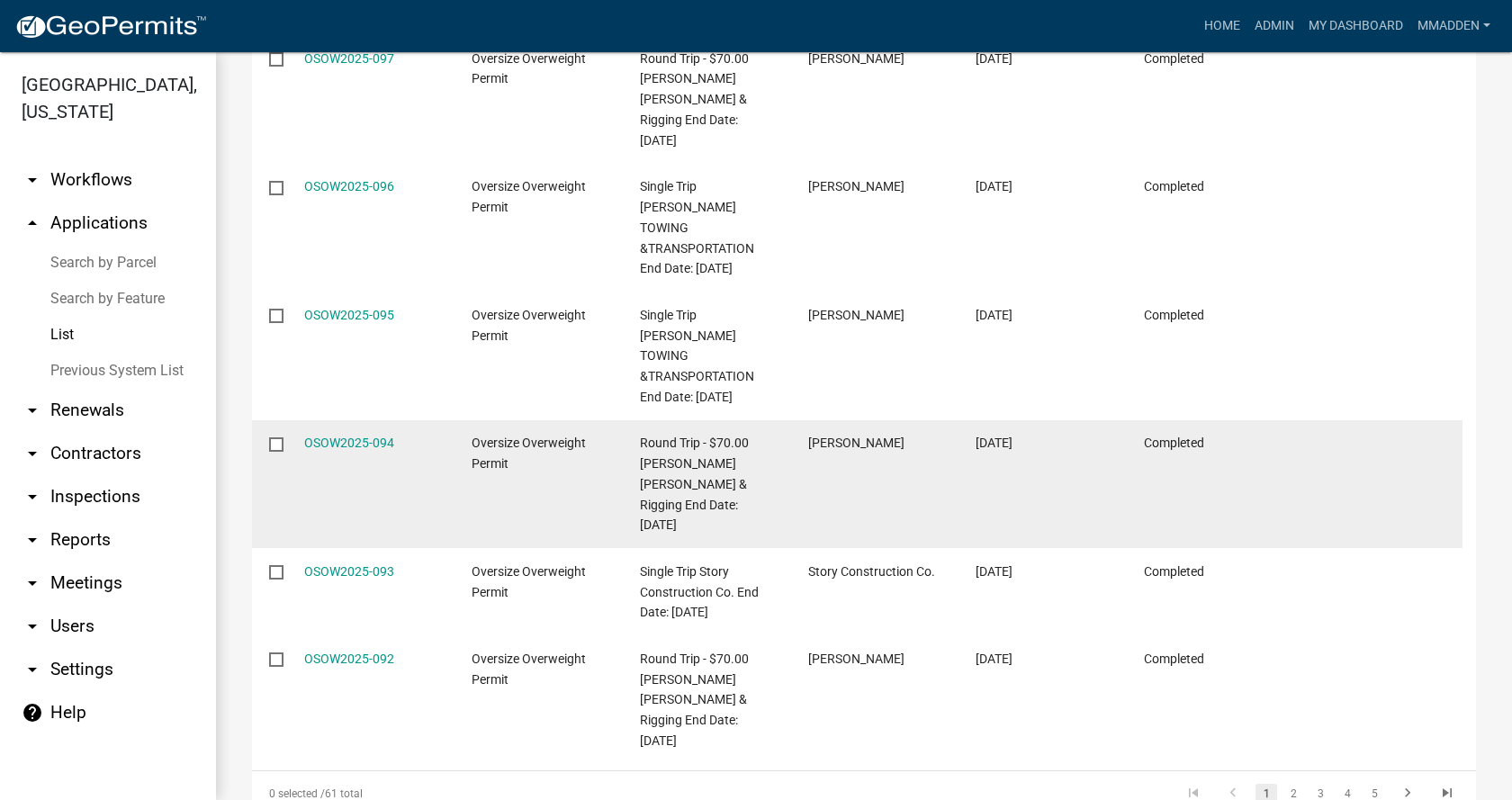
scroll to position [716, 0]
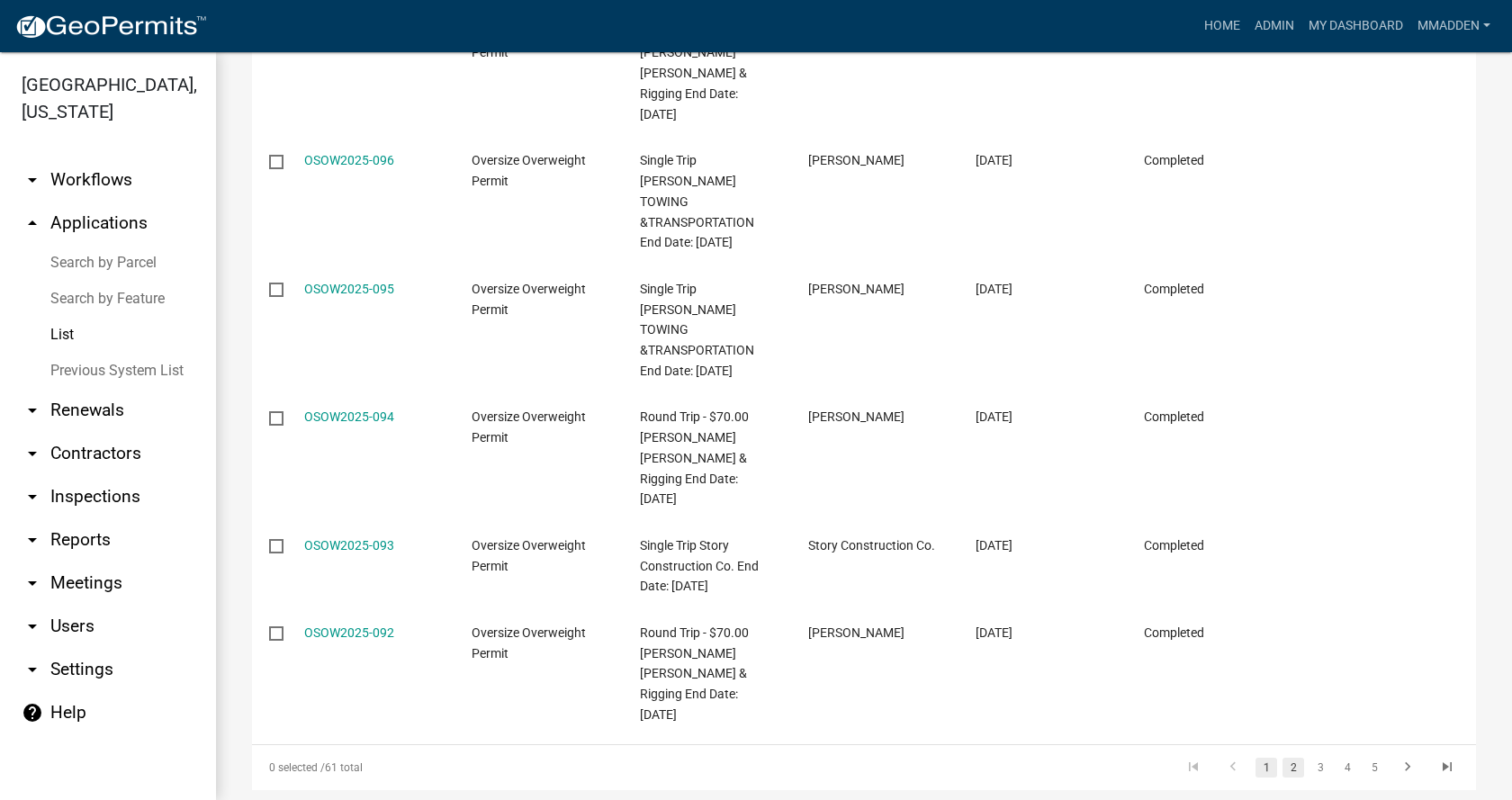
click at [1284, 758] on link "2" at bounding box center [1293, 768] width 21 height 19
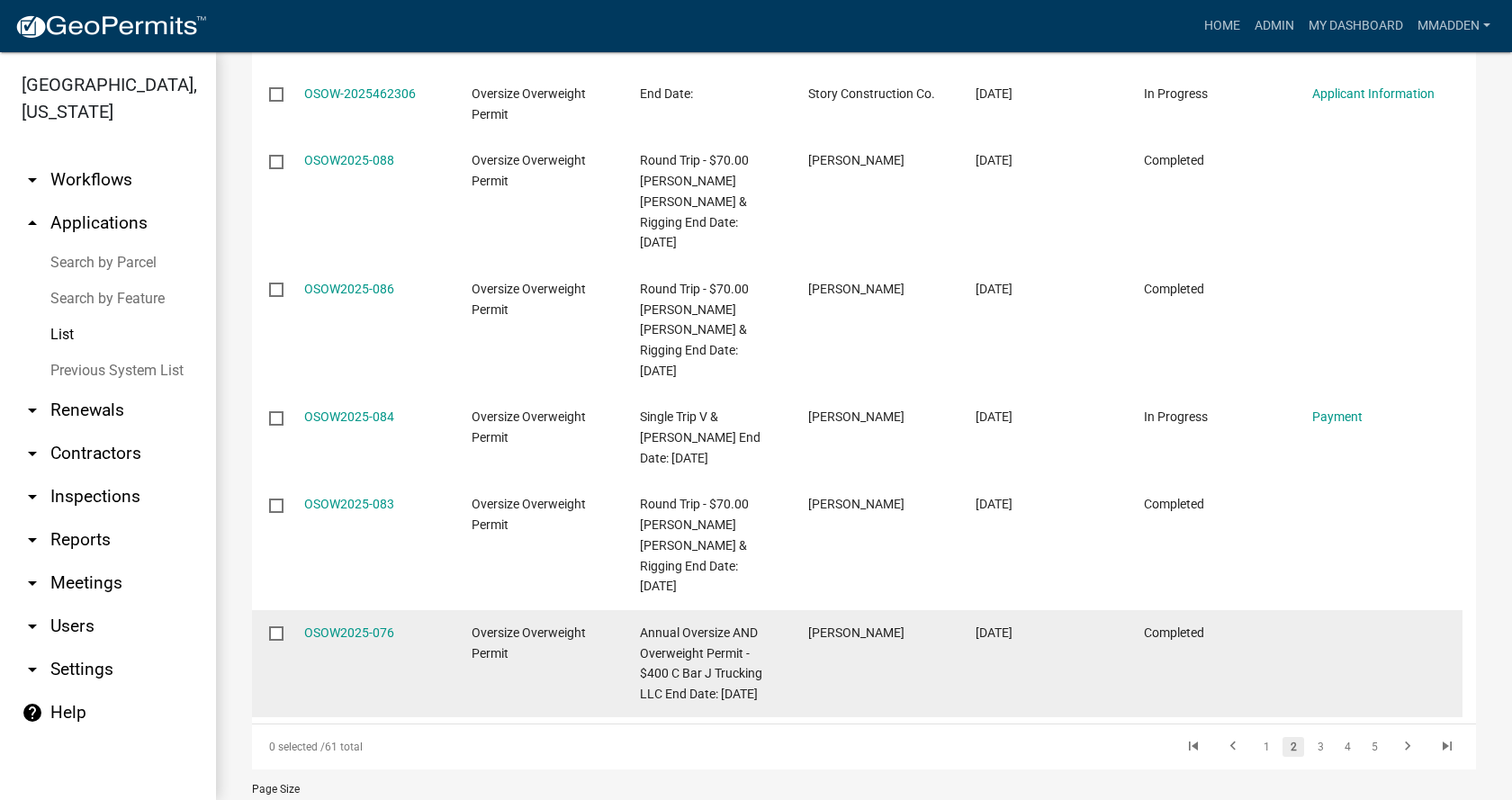
scroll to position [695, 0]
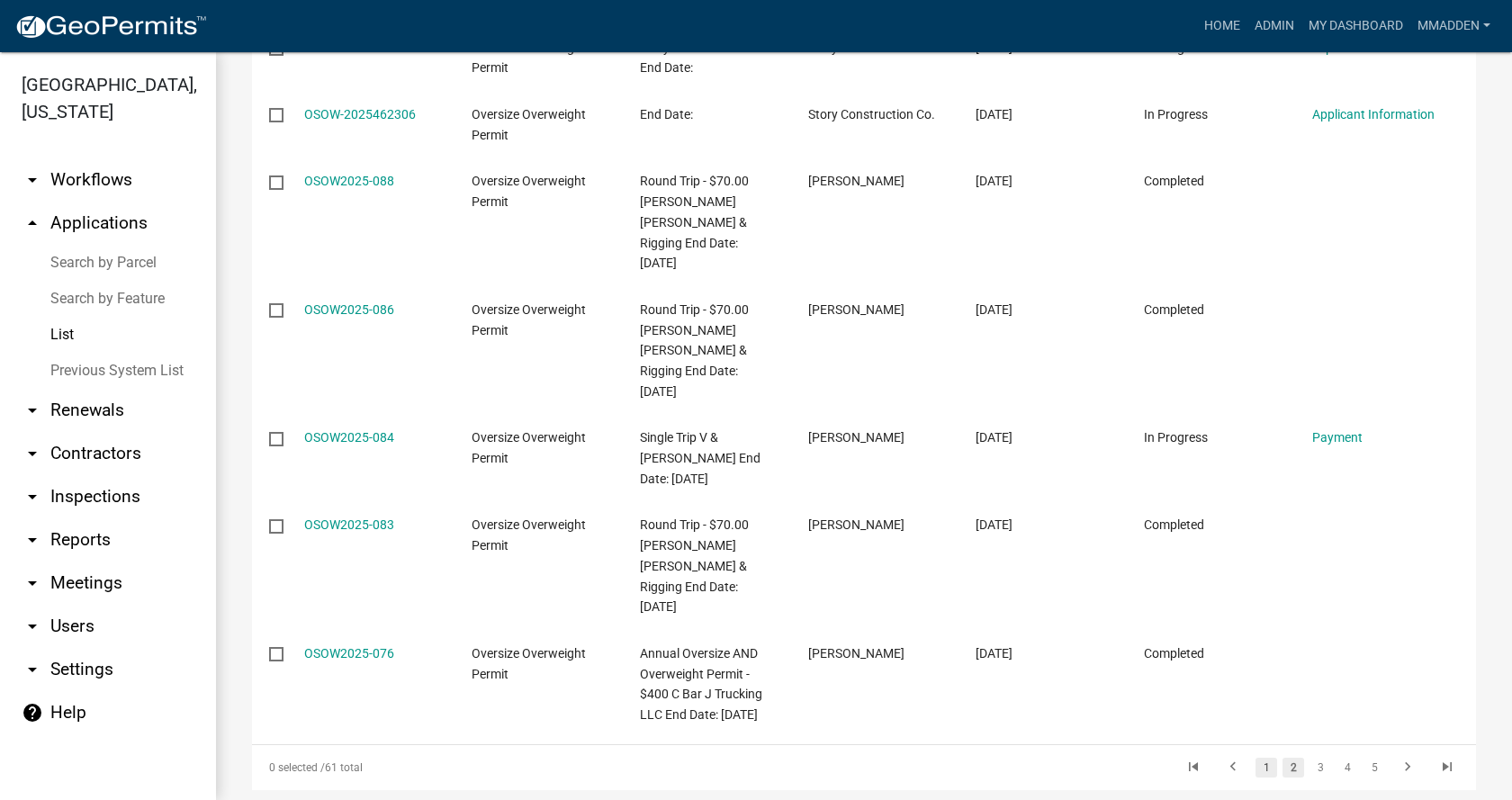
click at [1259, 758] on link "1" at bounding box center [1266, 768] width 21 height 19
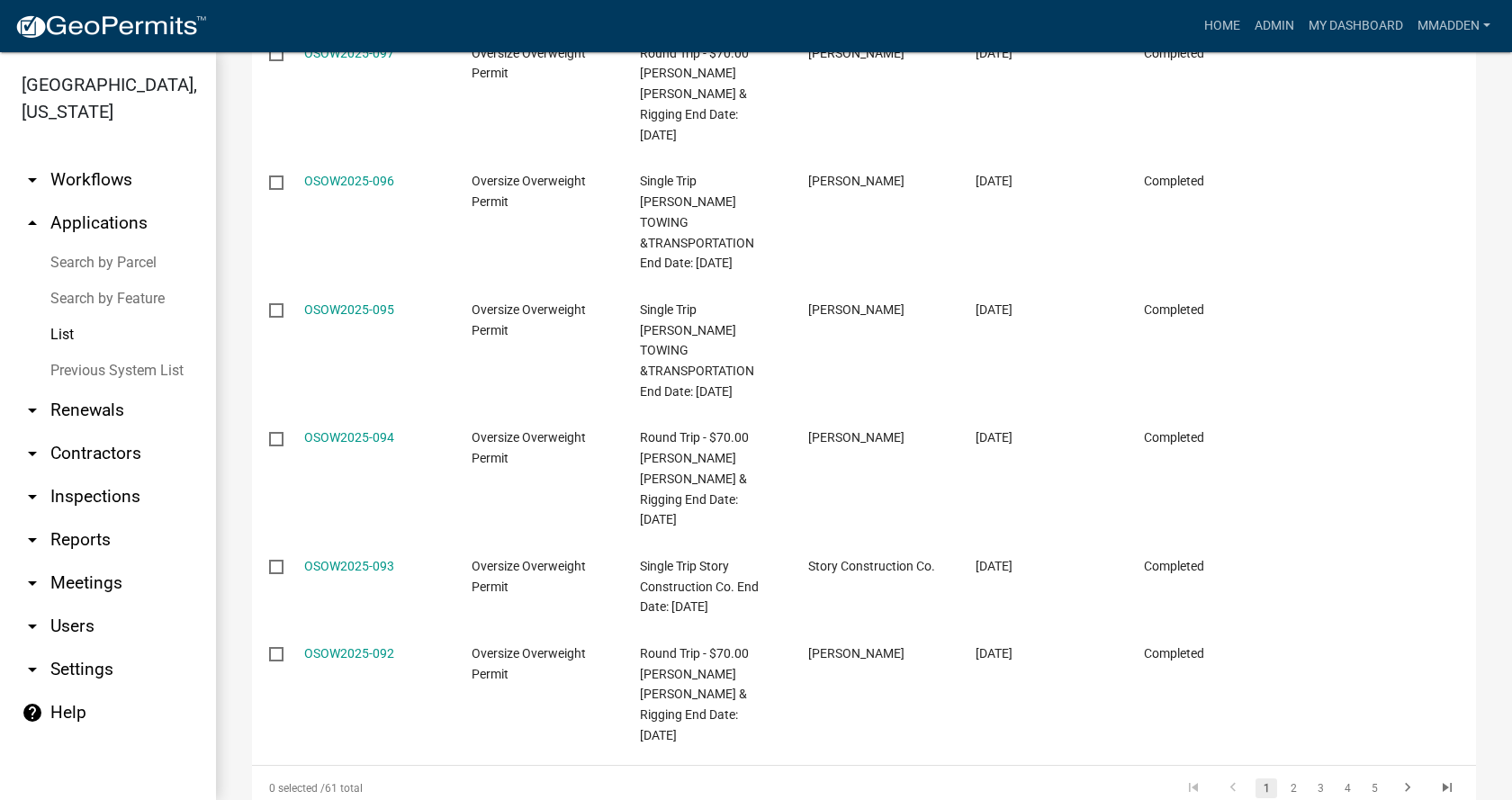
scroll to position [674, 0]
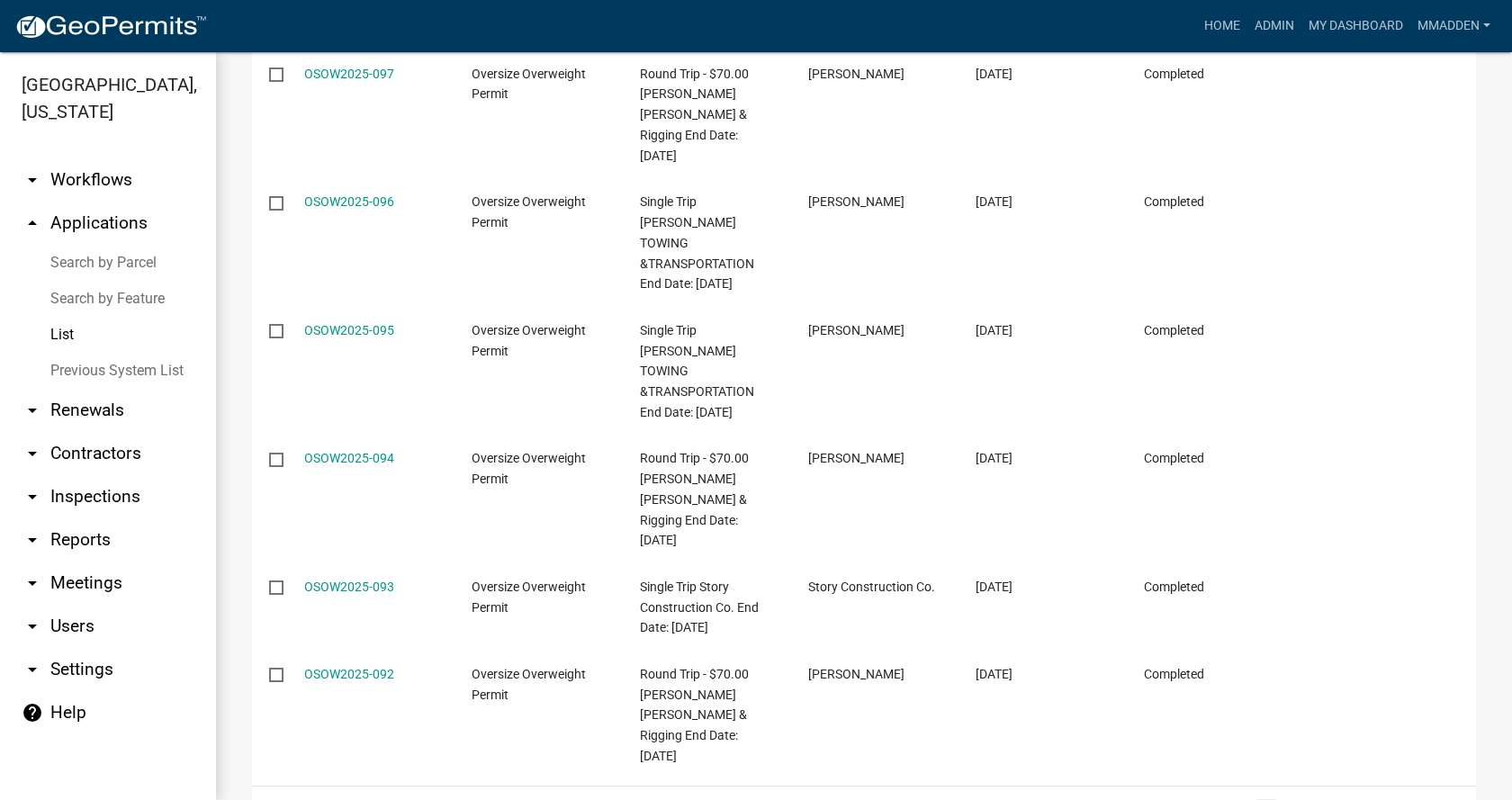
click at [60, 691] on link "help Help" at bounding box center [108, 713] width 216 height 44
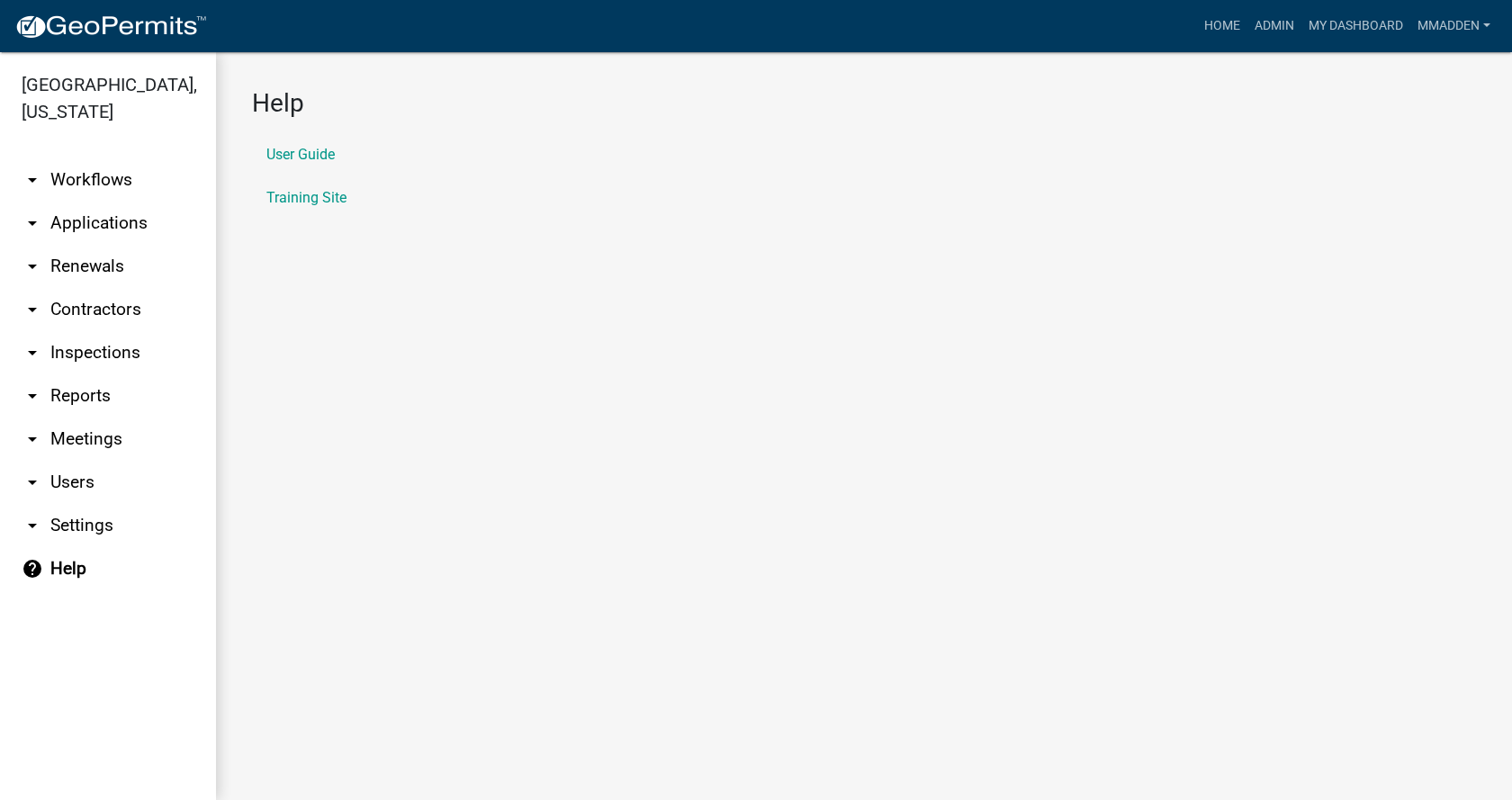
click at [285, 163] on li "User Guide" at bounding box center [864, 154] width 1224 height 44
click at [285, 155] on link "User Guide" at bounding box center [300, 154] width 69 height 15
click at [1261, 24] on link "Admin" at bounding box center [1275, 25] width 54 height 34
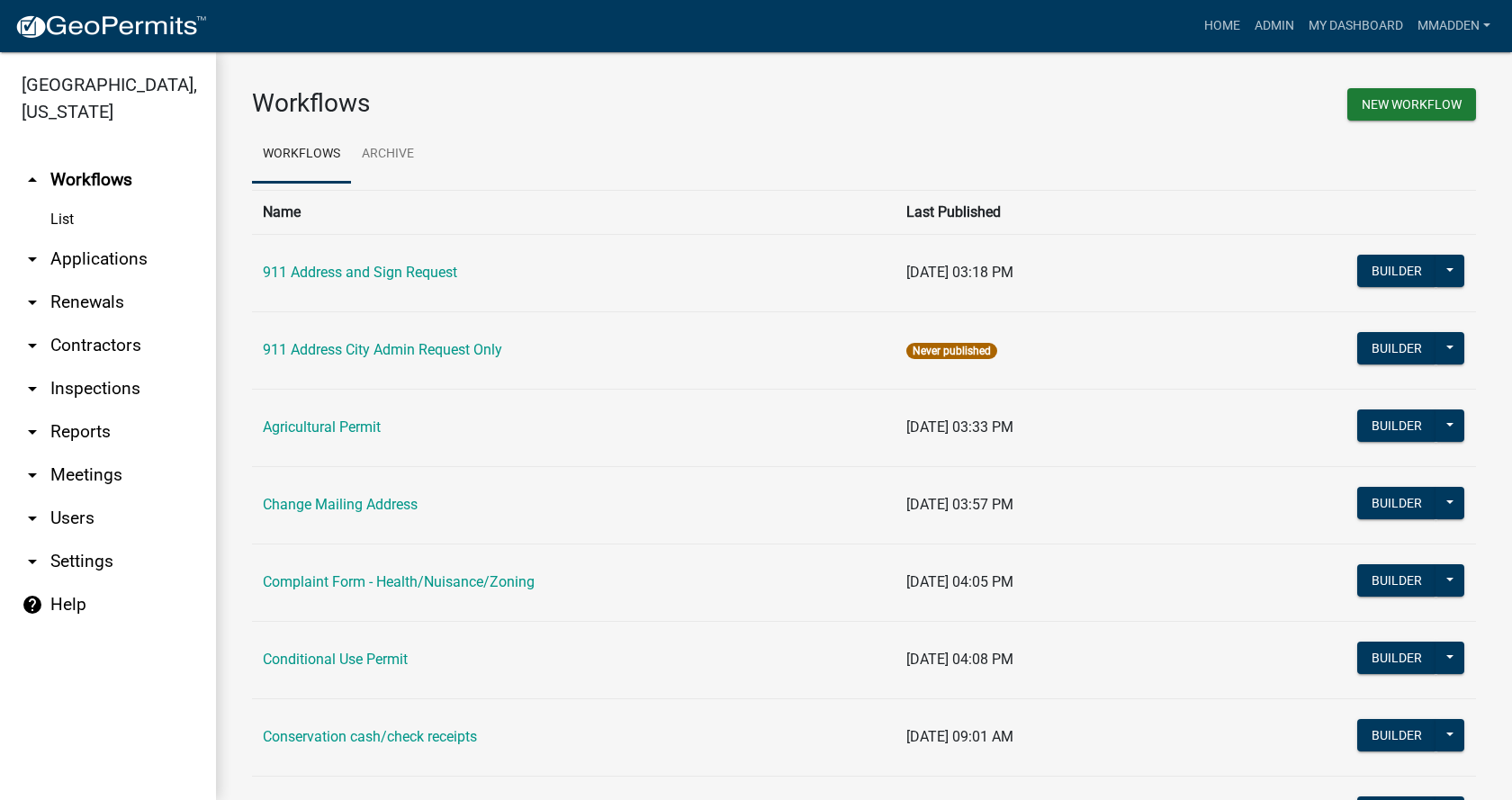
click at [42, 248] on icon "arrow_drop_down" at bounding box center [32, 259] width 21 height 21
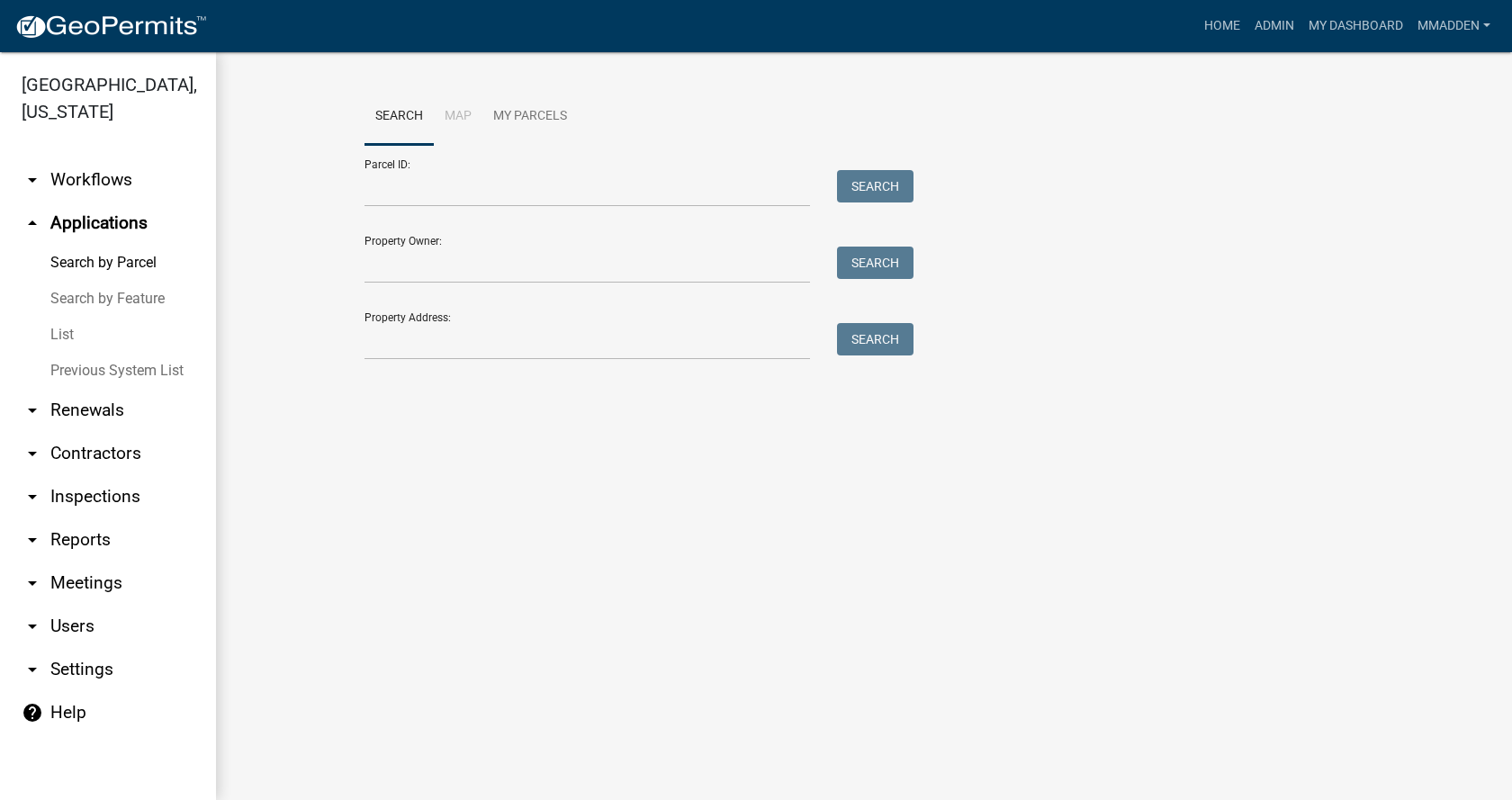
click at [56, 317] on link "List" at bounding box center [108, 335] width 216 height 36
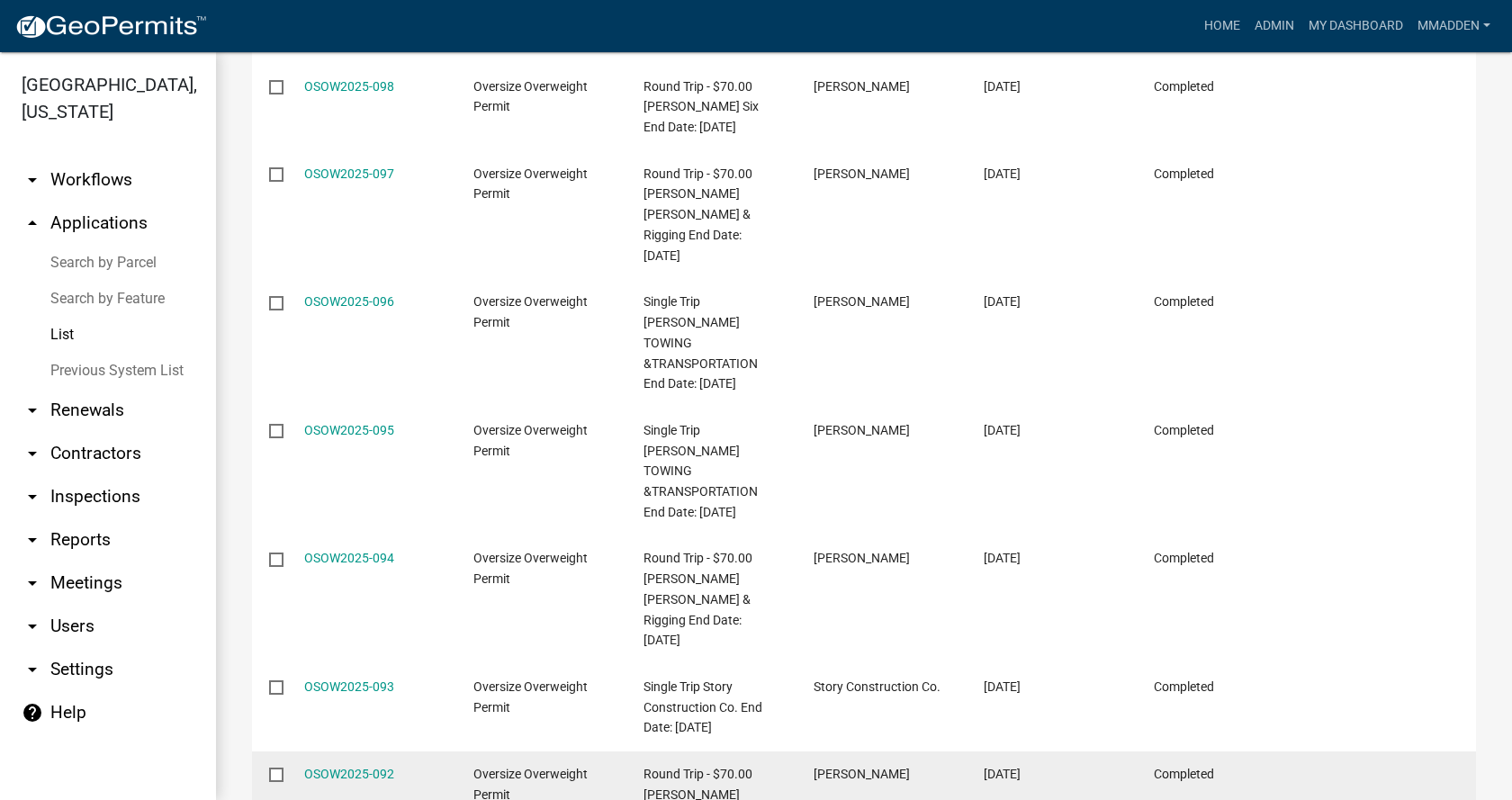
scroll to position [716, 0]
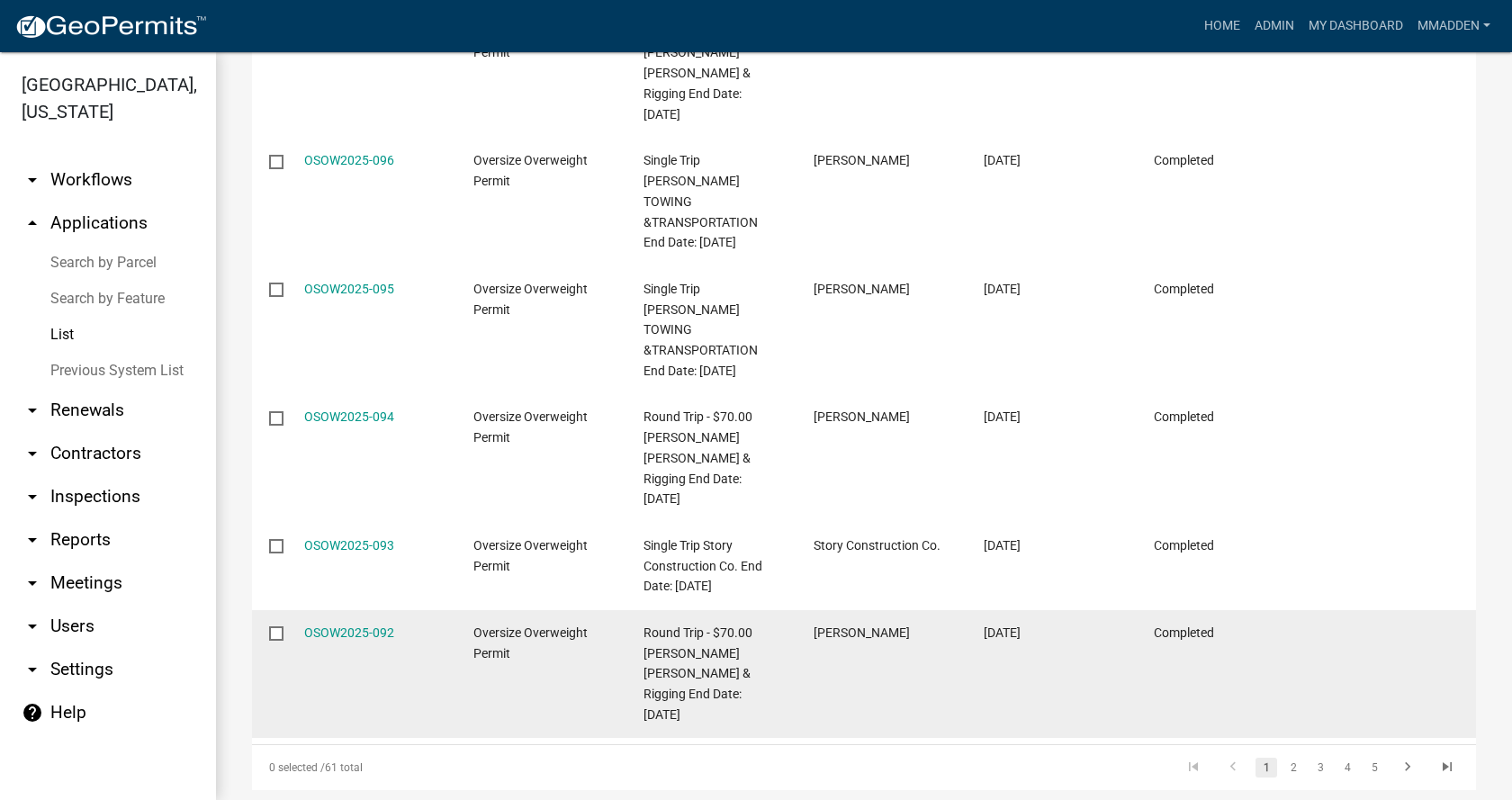
click at [275, 626] on input "checkbox" at bounding box center [275, 632] width 12 height 12
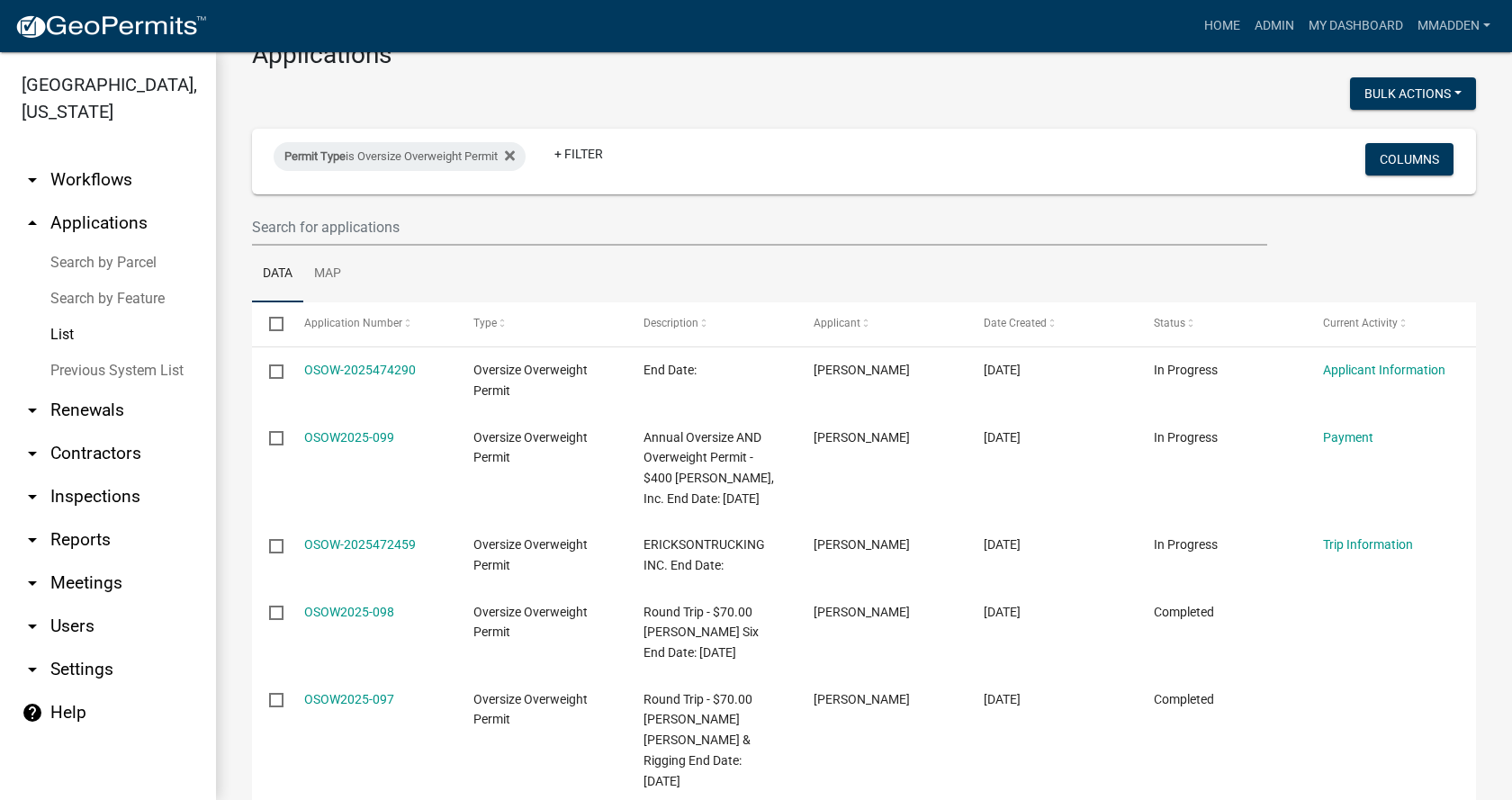
scroll to position [0, 0]
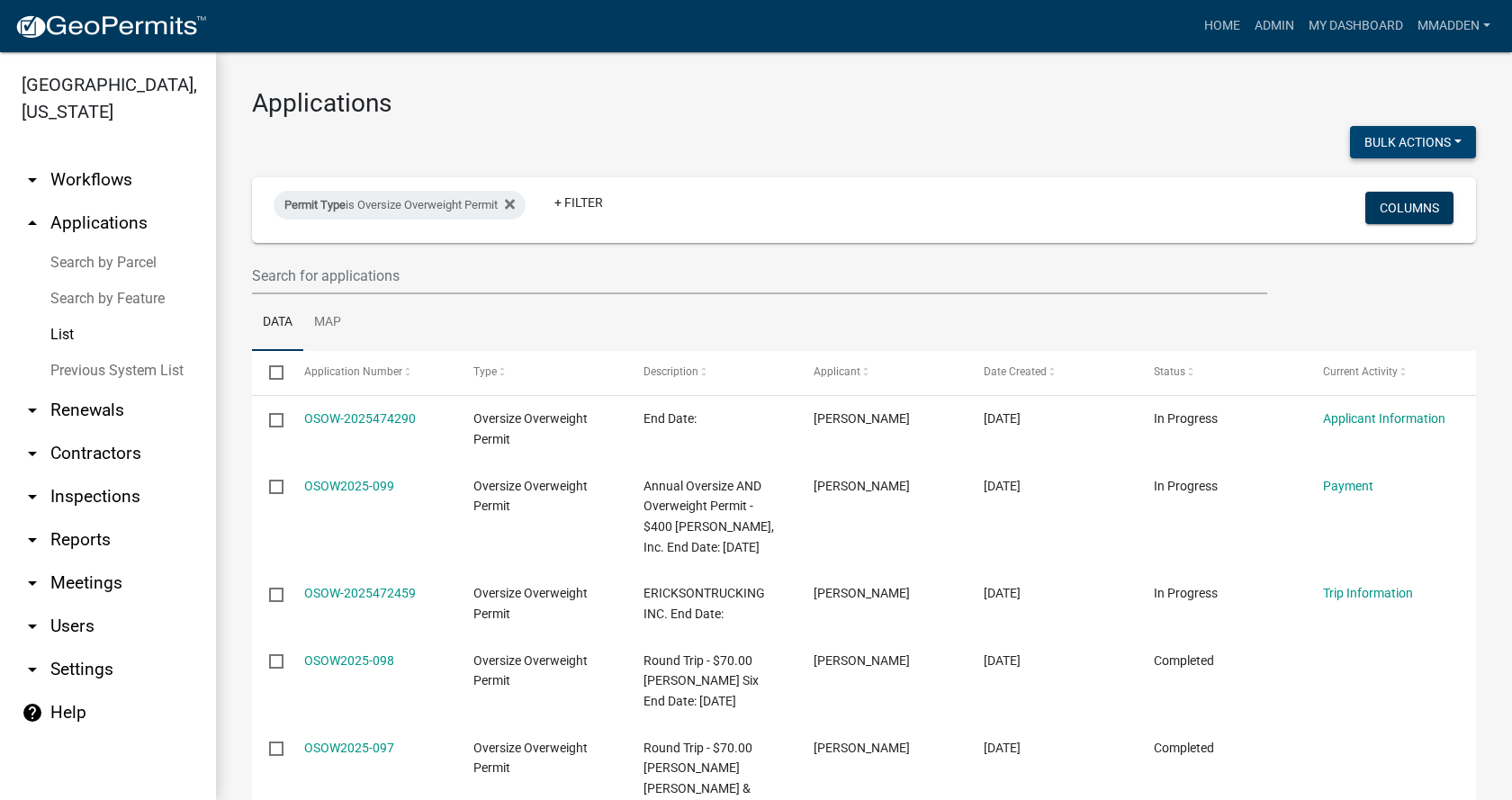
click at [1420, 144] on button "Bulk Actions" at bounding box center [1412, 142] width 126 height 32
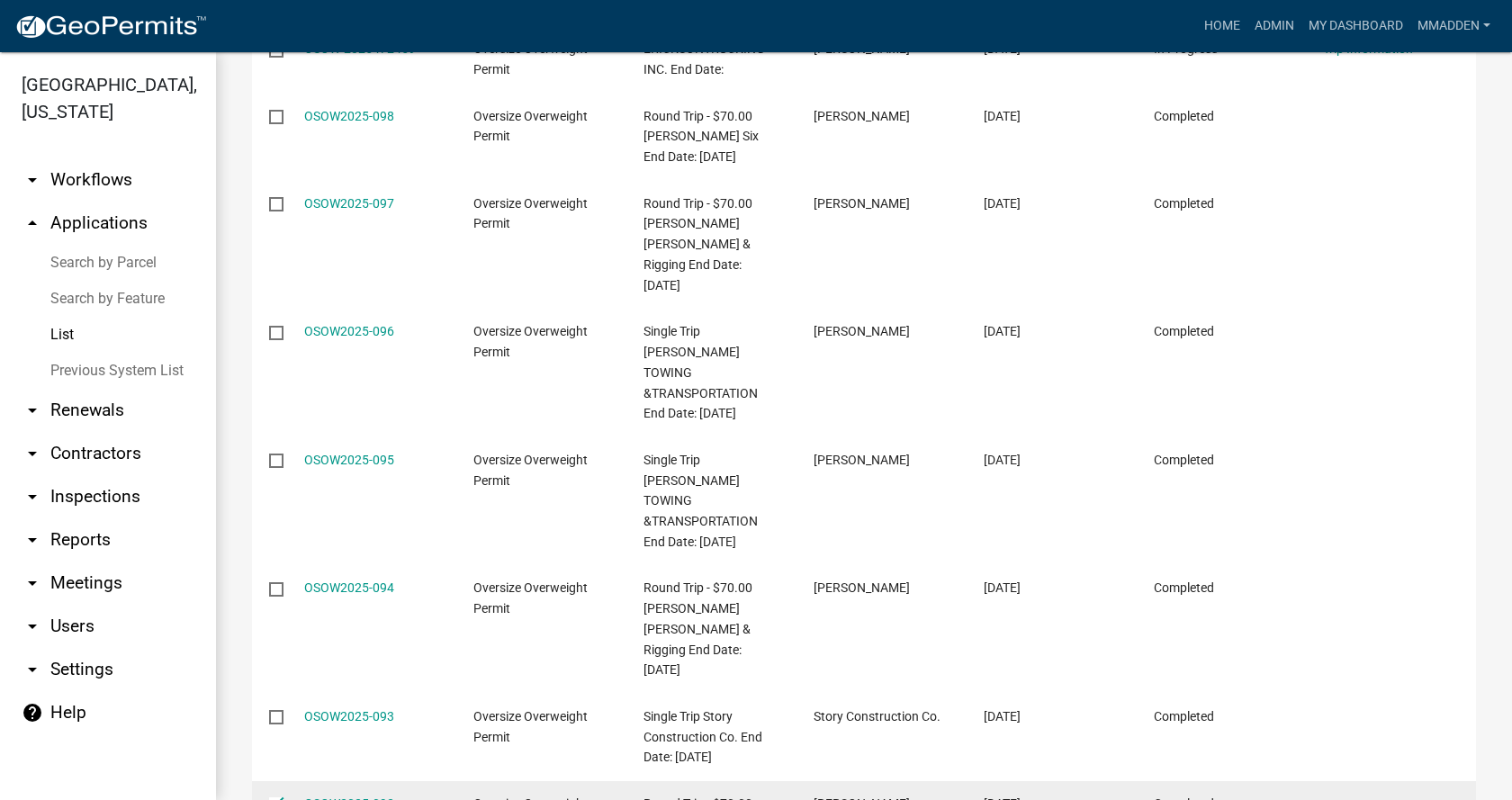
scroll to position [716, 0]
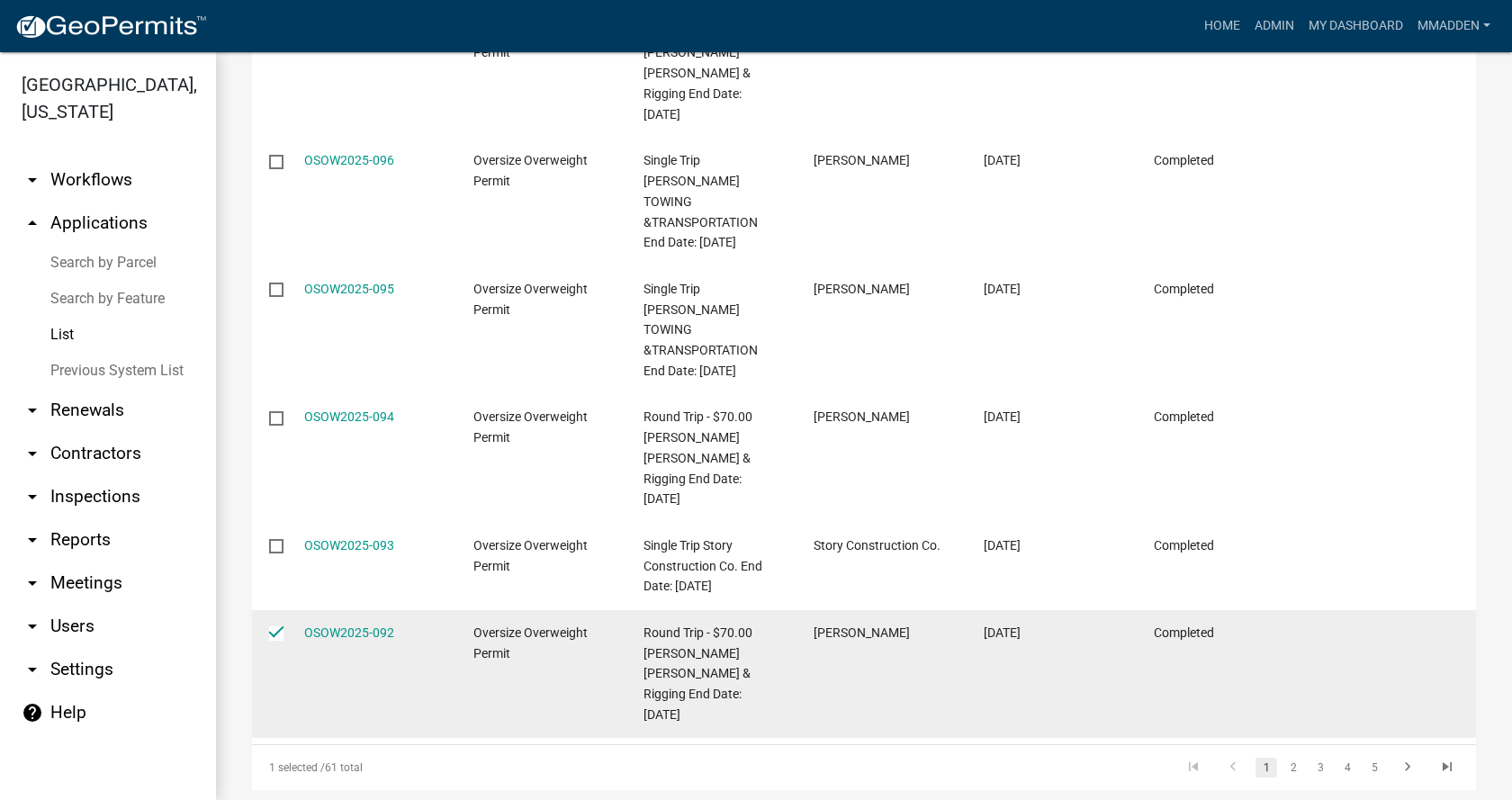
click at [275, 626] on input "checkbox" at bounding box center [275, 632] width 12 height 12
checkbox input "false"
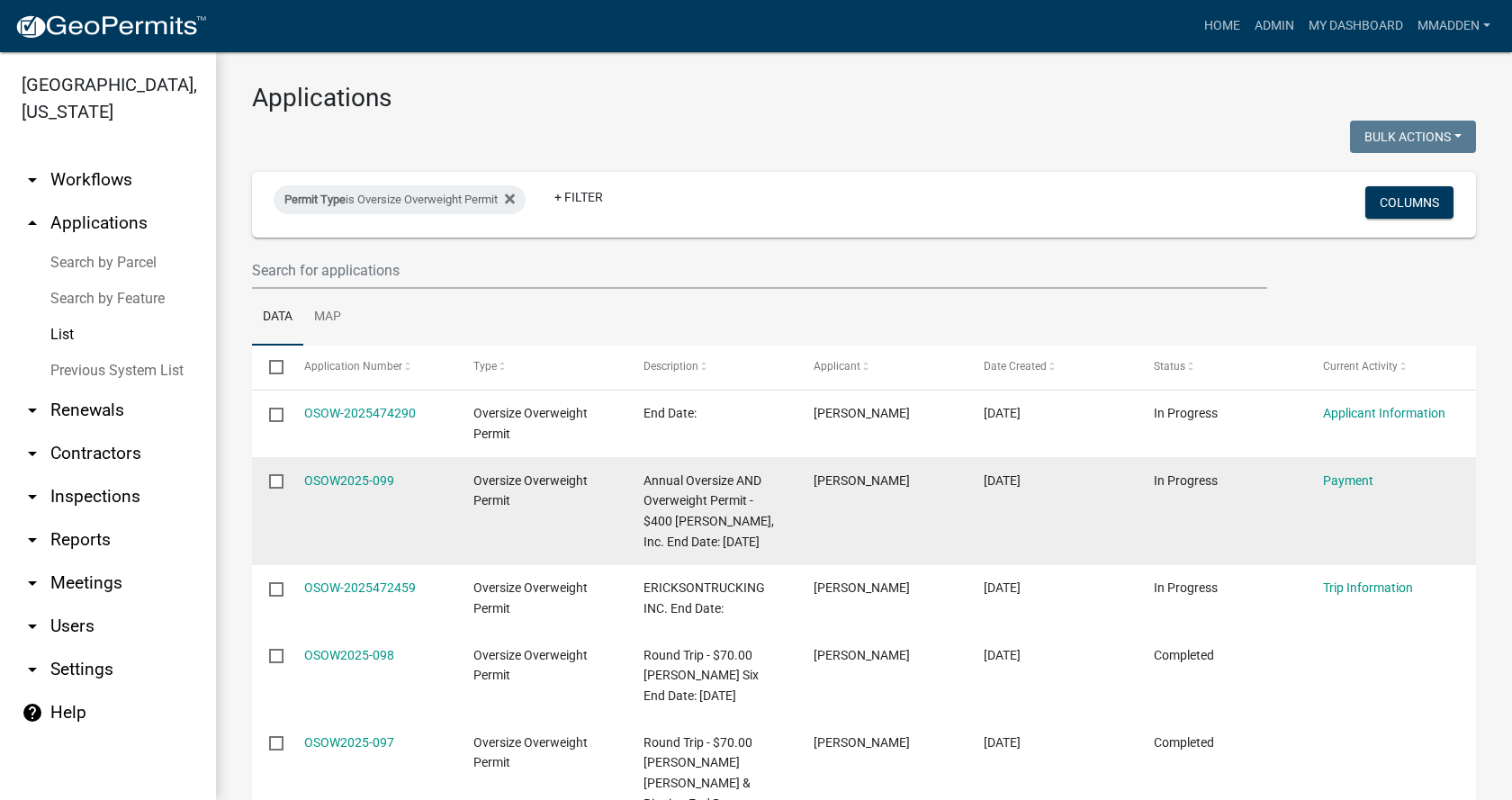
scroll to position [0, 0]
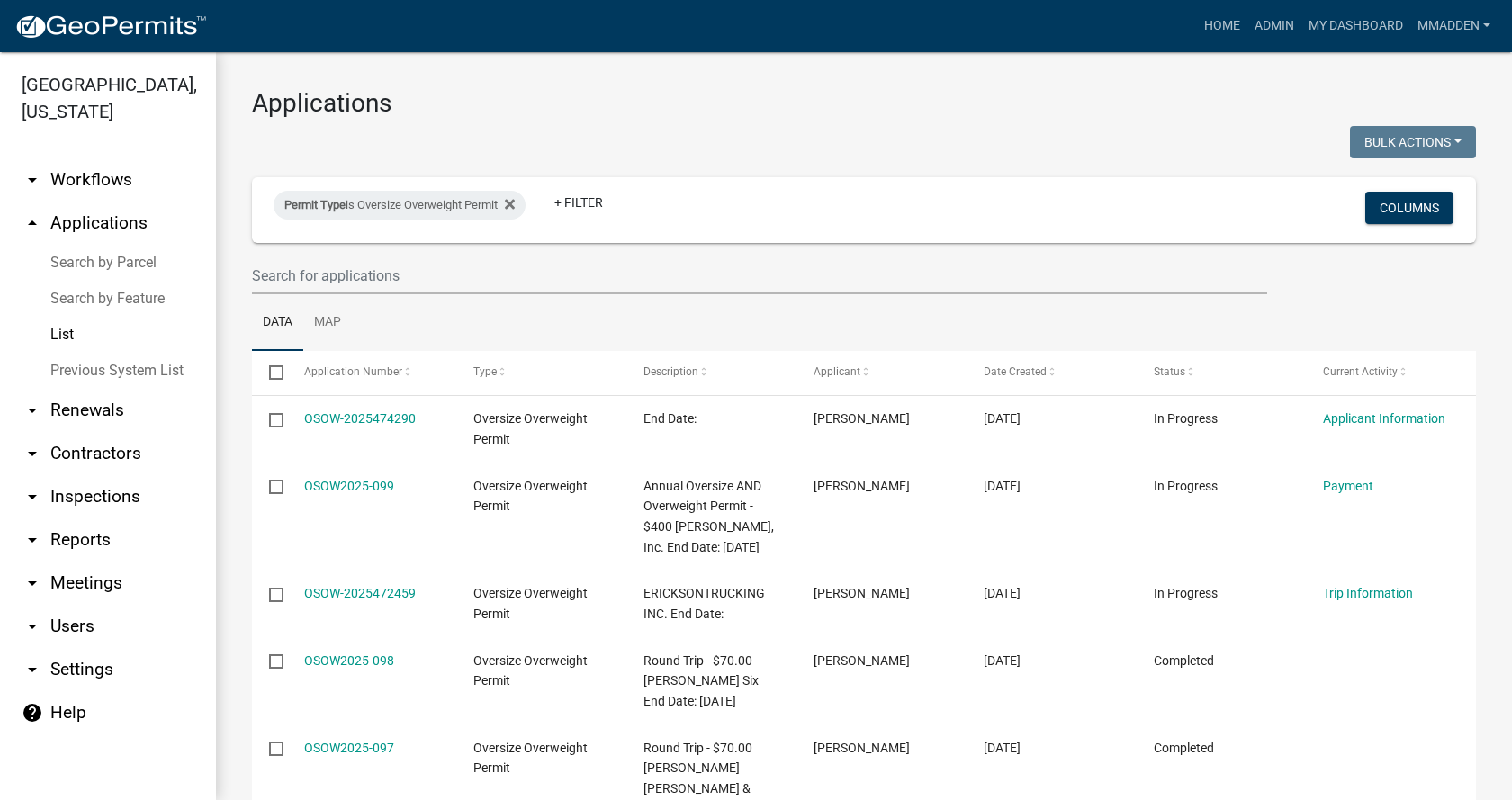
click at [923, 139] on div "Bulk Actions Void Expire Lock Withdraw" at bounding box center [1176, 144] width 625 height 37
